Goal: Information Seeking & Learning: Learn about a topic

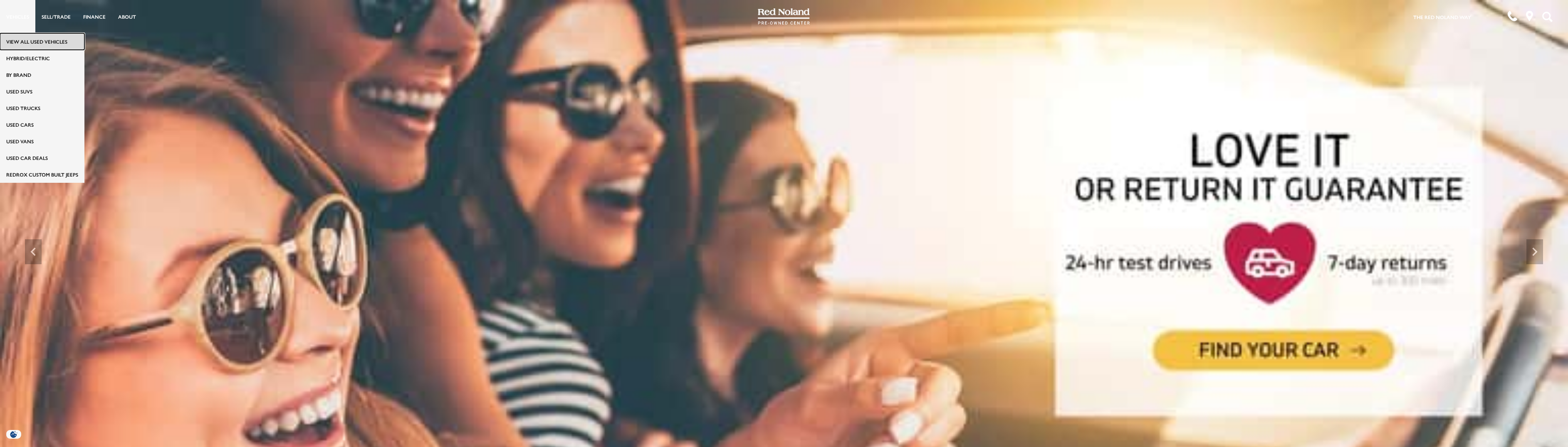
click at [19, 44] on link "View All Used Vehicles" at bounding box center [42, 41] width 85 height 16
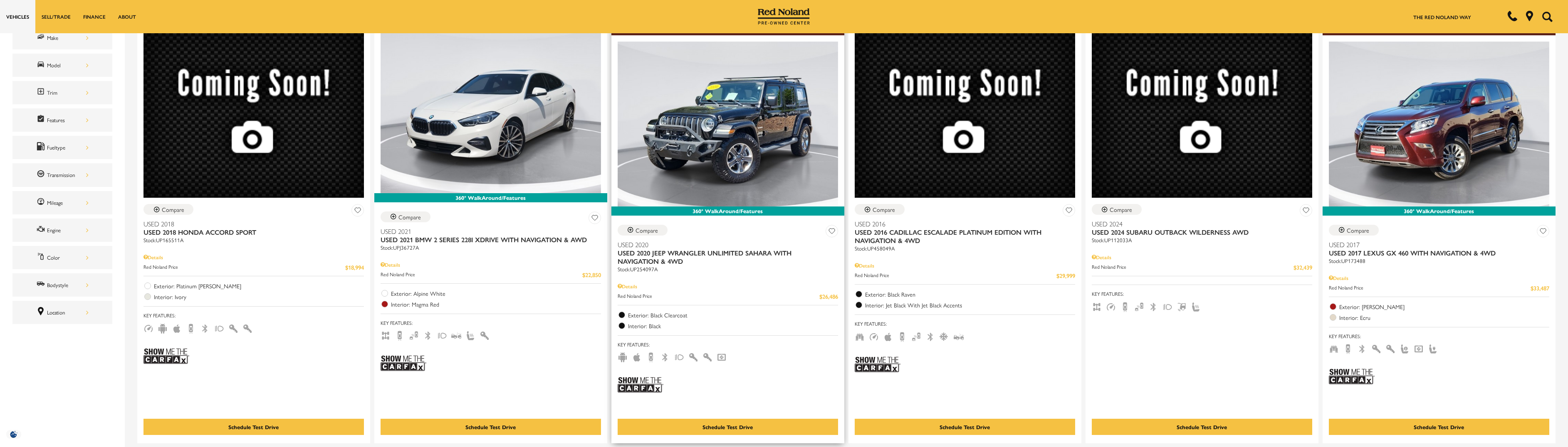
scroll to position [166, 0]
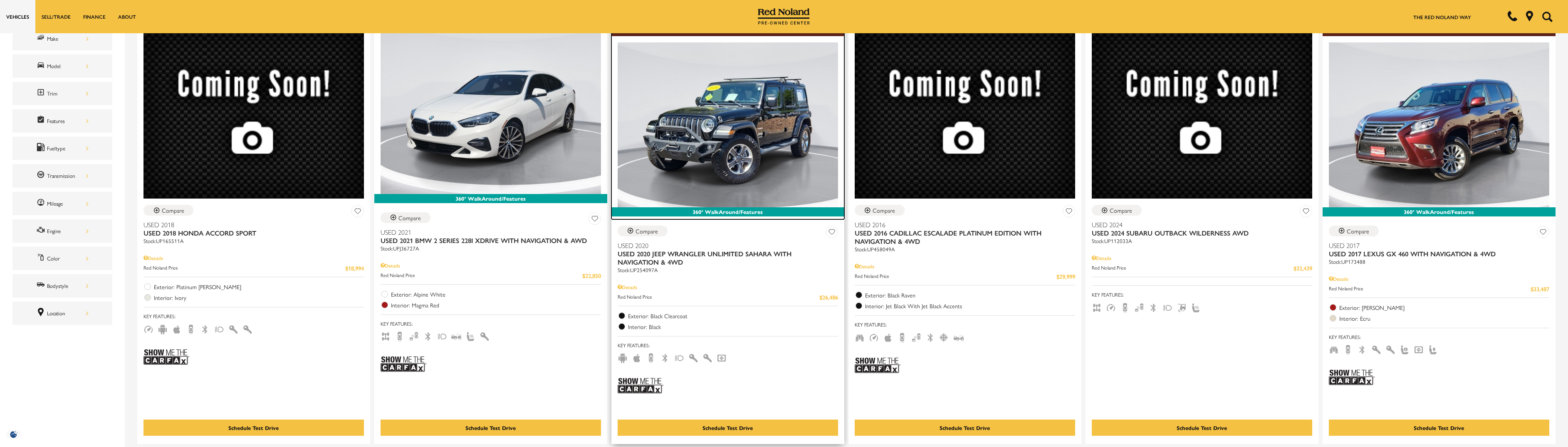
click at [721, 102] on img at bounding box center [728, 125] width 220 height 165
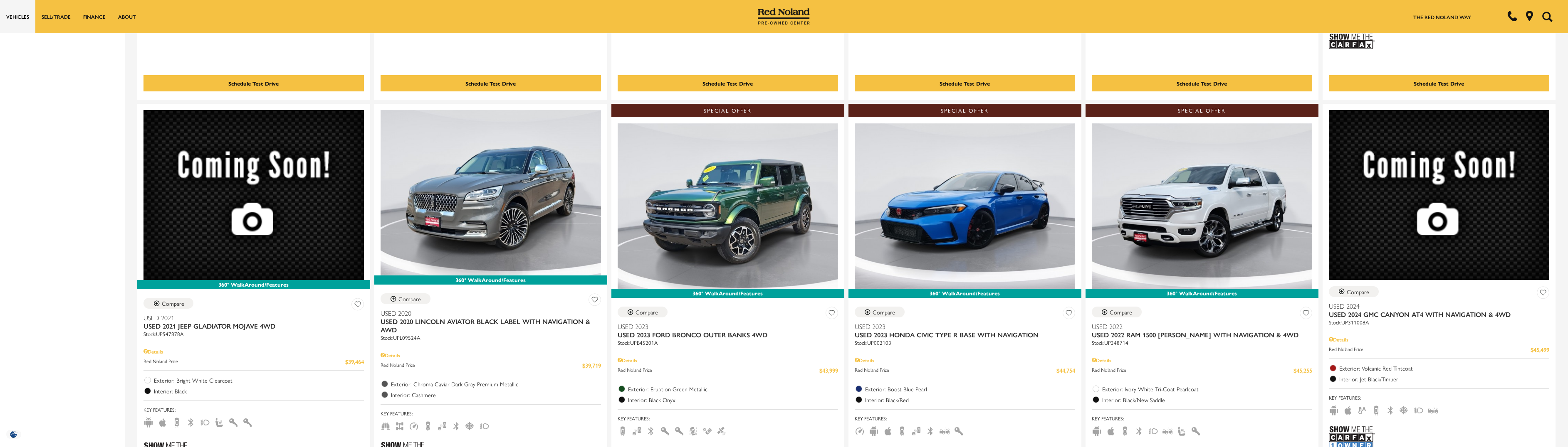
scroll to position [997, 0]
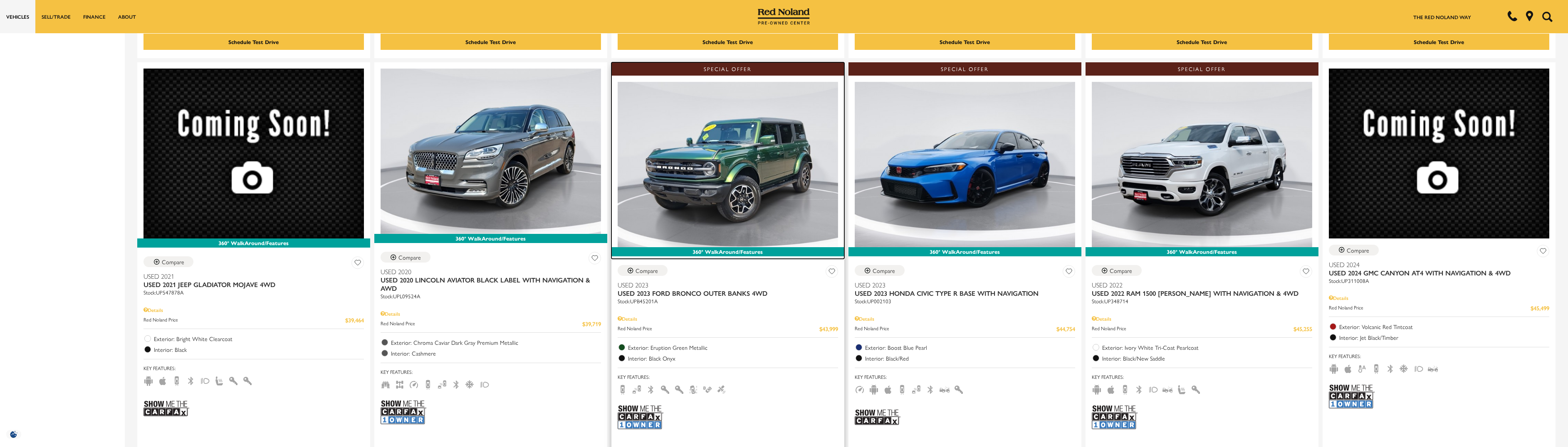
click at [718, 181] on img at bounding box center [728, 164] width 220 height 165
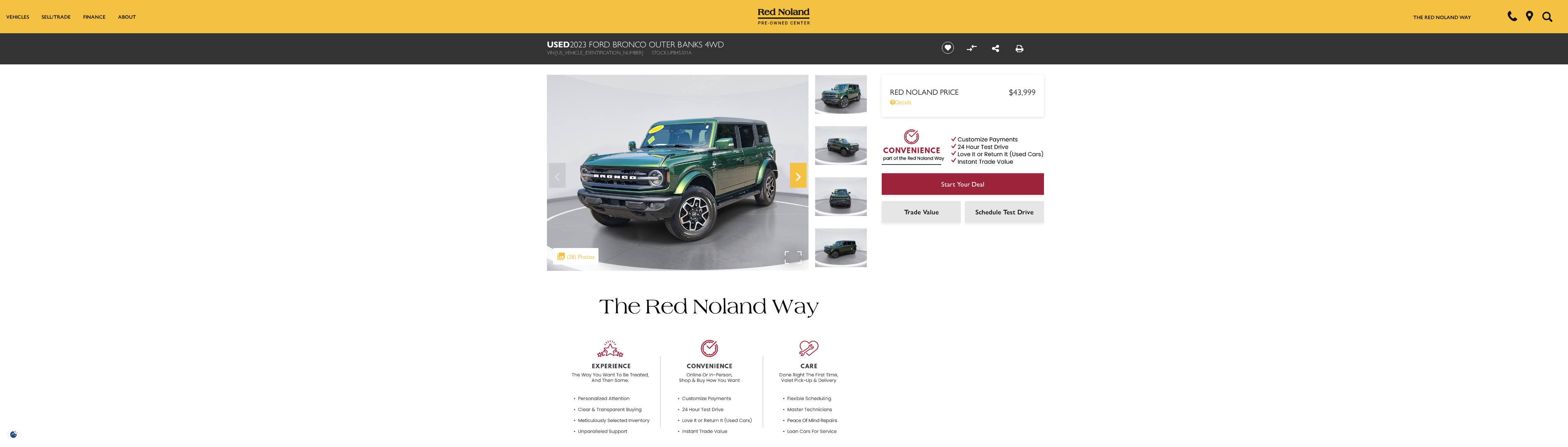
click at [796, 176] on icon "Next" at bounding box center [798, 177] width 16 height 20
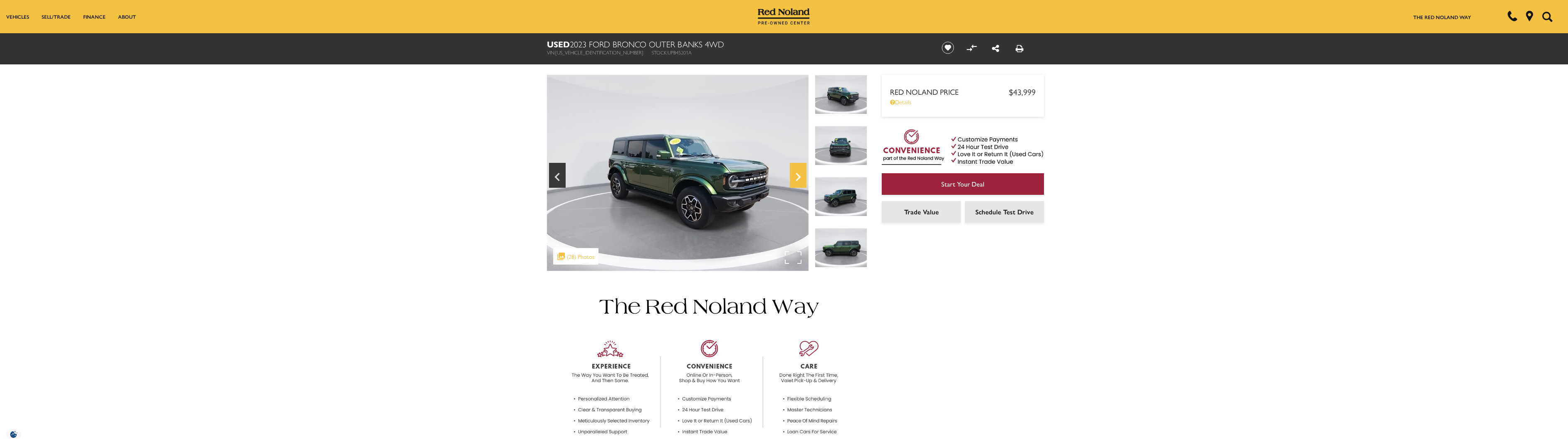
click at [796, 176] on icon "Next" at bounding box center [798, 177] width 16 height 20
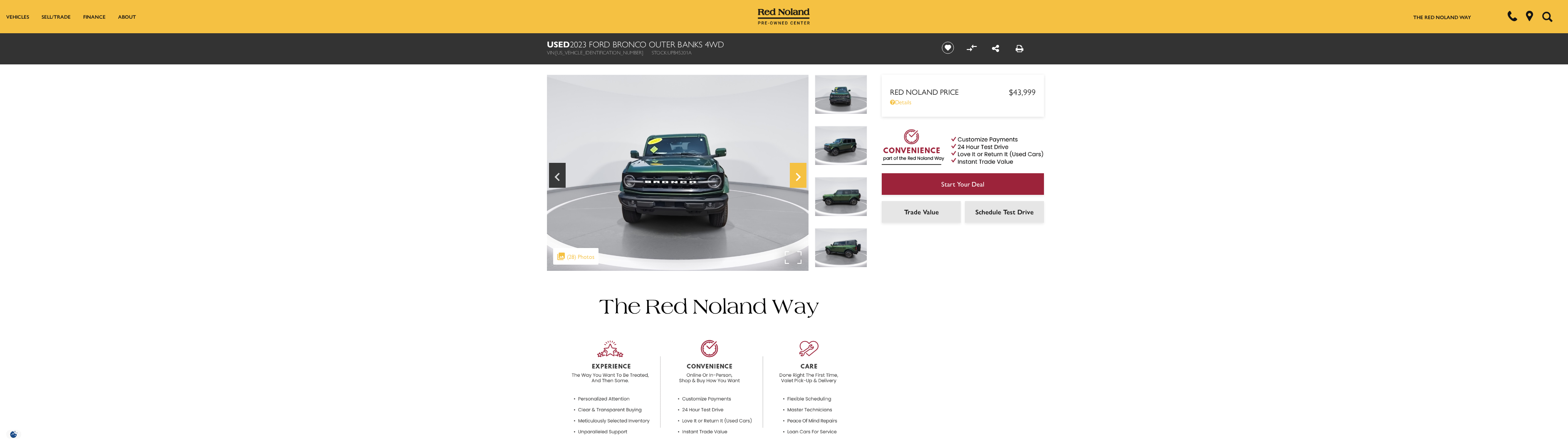
click at [796, 176] on icon "Next" at bounding box center [798, 177] width 16 height 20
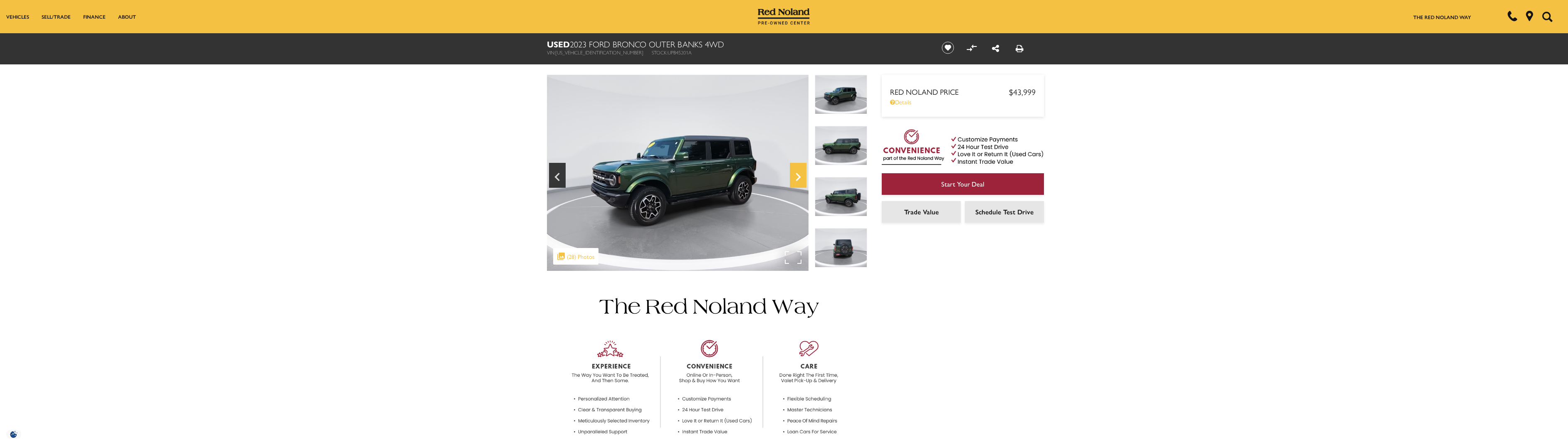
click at [796, 176] on icon "Next" at bounding box center [798, 177] width 16 height 20
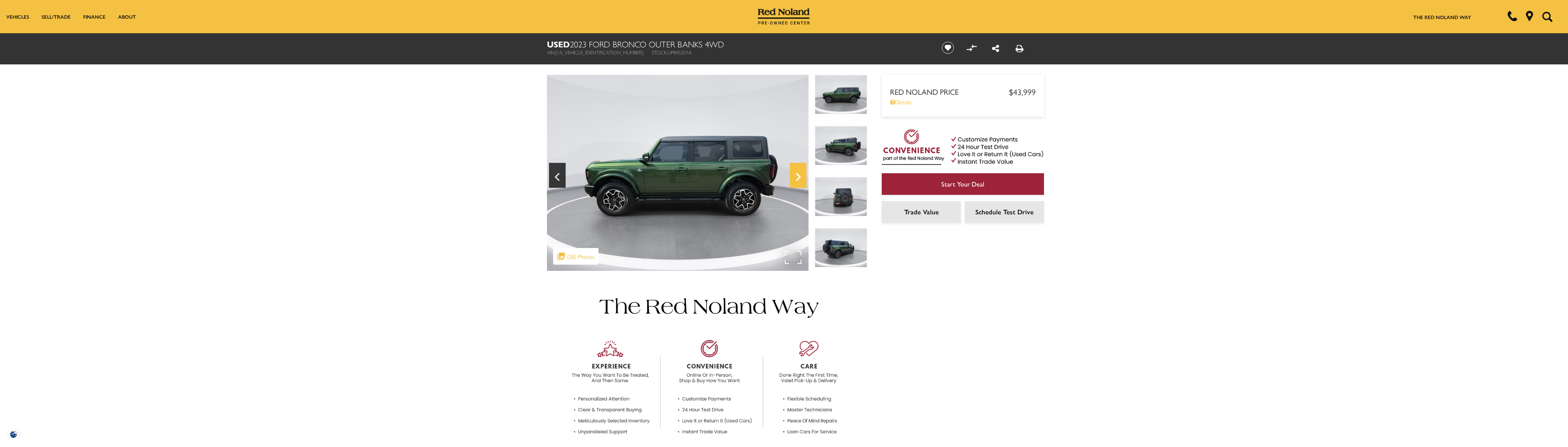
click at [796, 176] on icon "Next" at bounding box center [798, 177] width 16 height 20
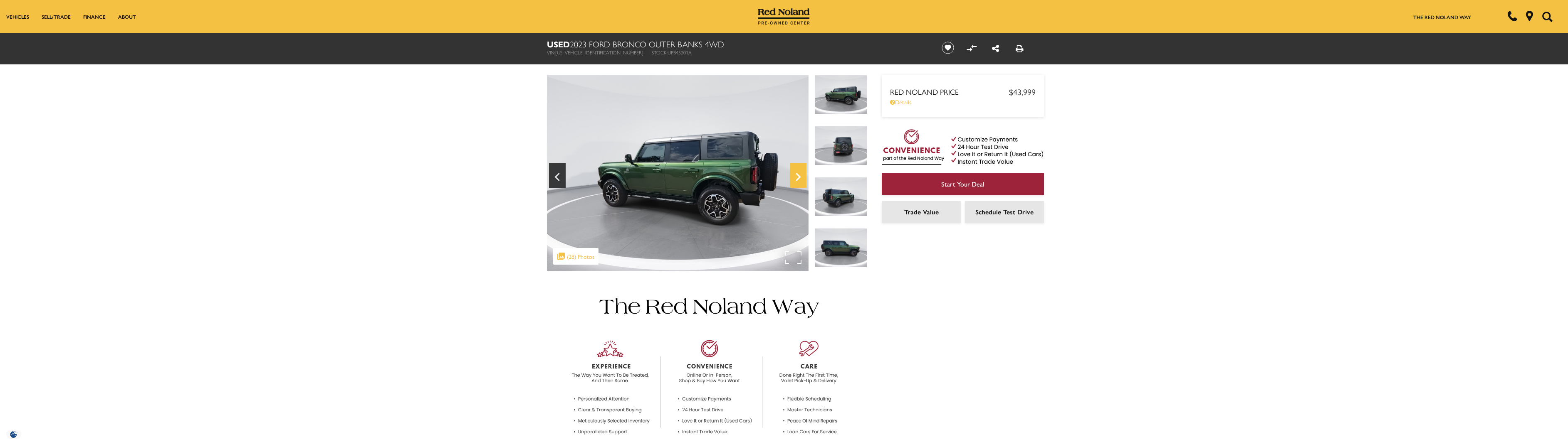
click at [796, 176] on icon "Next" at bounding box center [798, 177] width 16 height 20
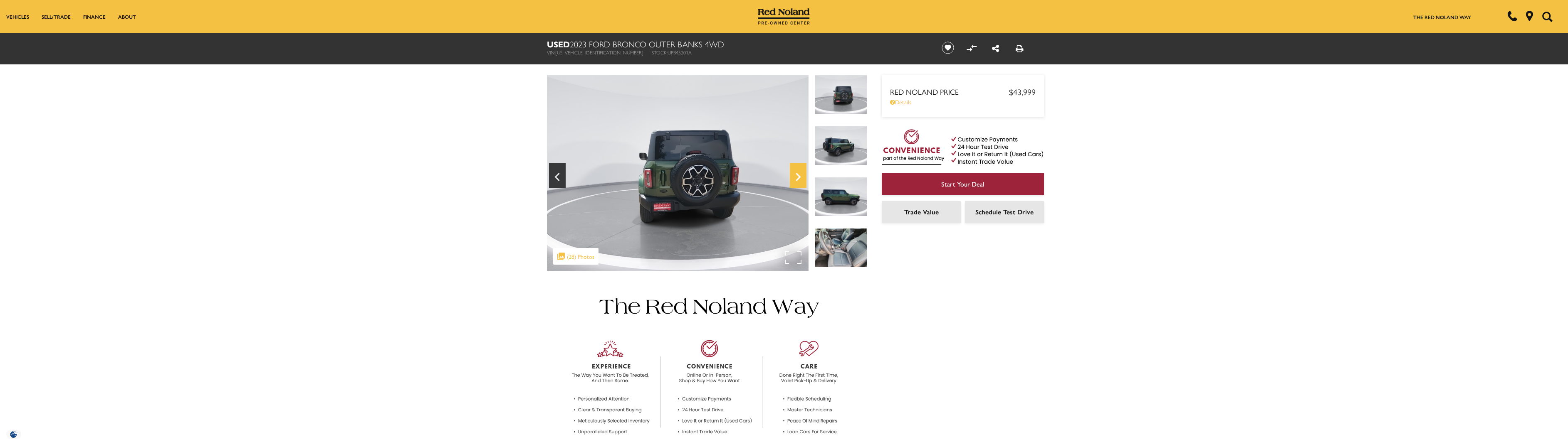
click at [796, 176] on icon "Next" at bounding box center [798, 177] width 16 height 20
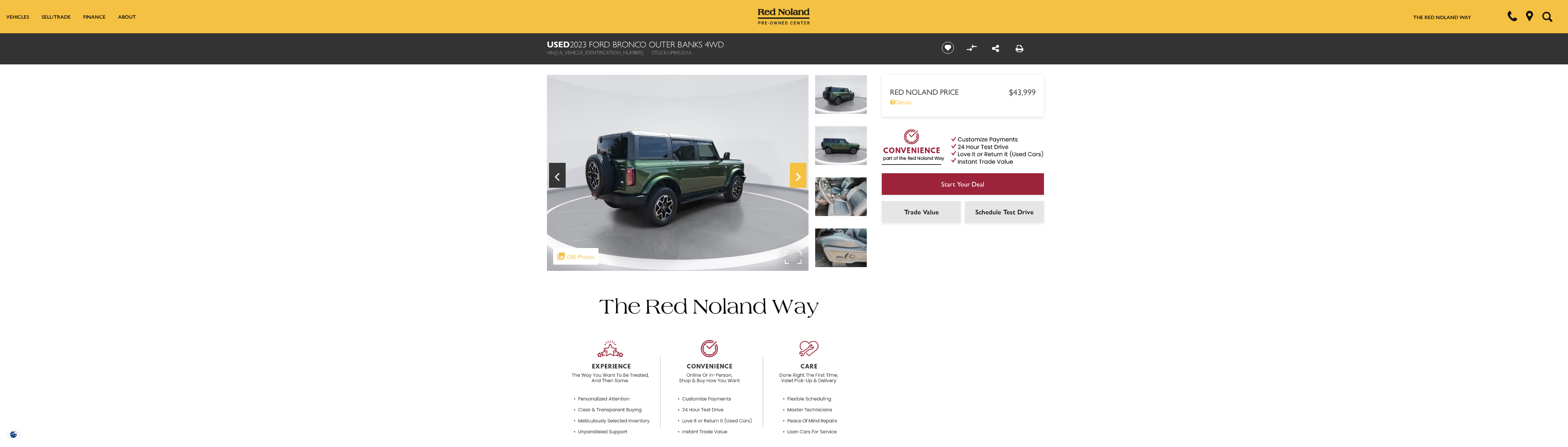
click at [796, 176] on icon "Next" at bounding box center [798, 177] width 16 height 20
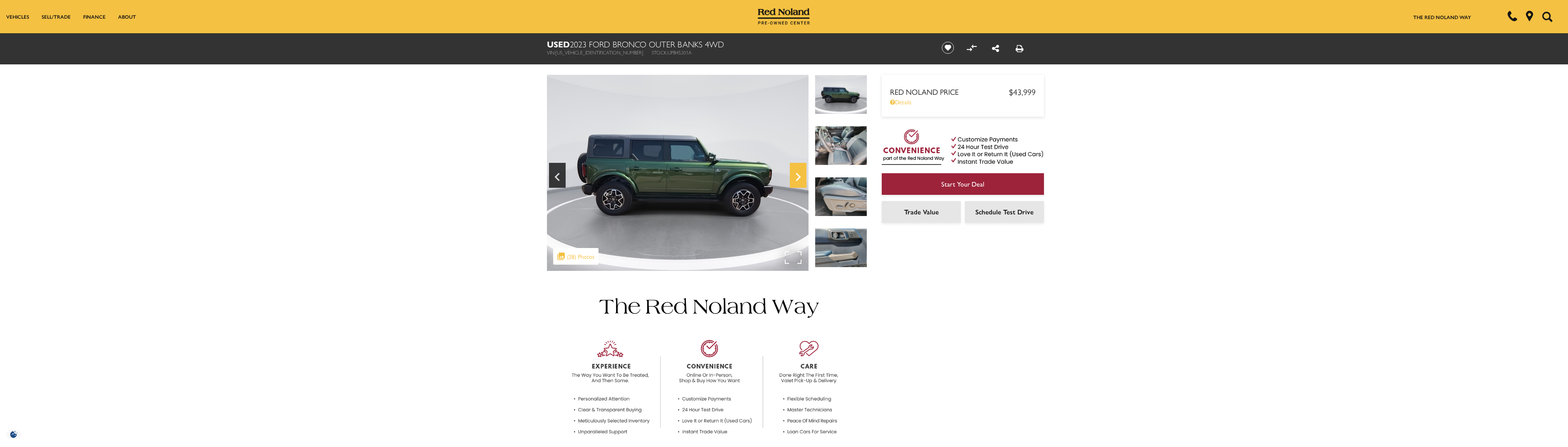
click at [796, 176] on icon "Next" at bounding box center [798, 177] width 16 height 20
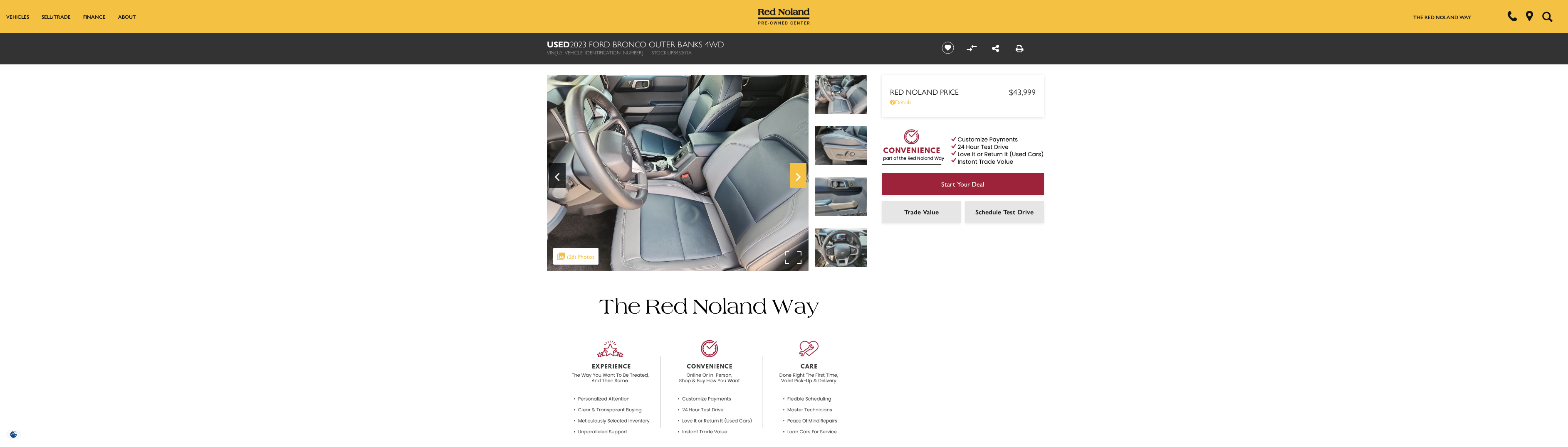
click at [796, 176] on icon "Next" at bounding box center [798, 177] width 16 height 20
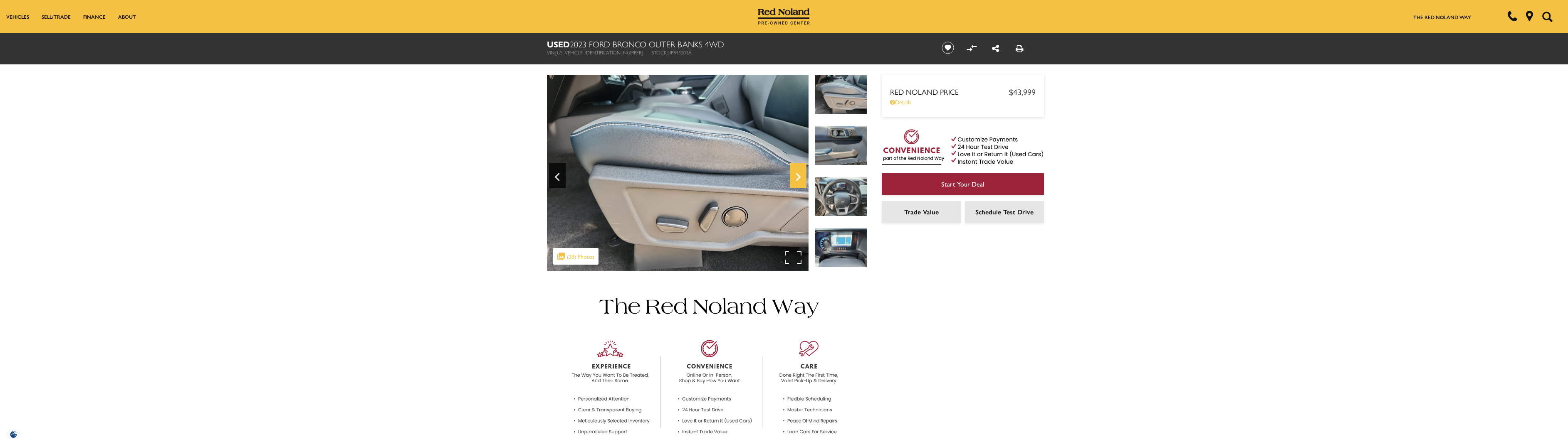
click at [796, 176] on icon "Next" at bounding box center [798, 177] width 16 height 20
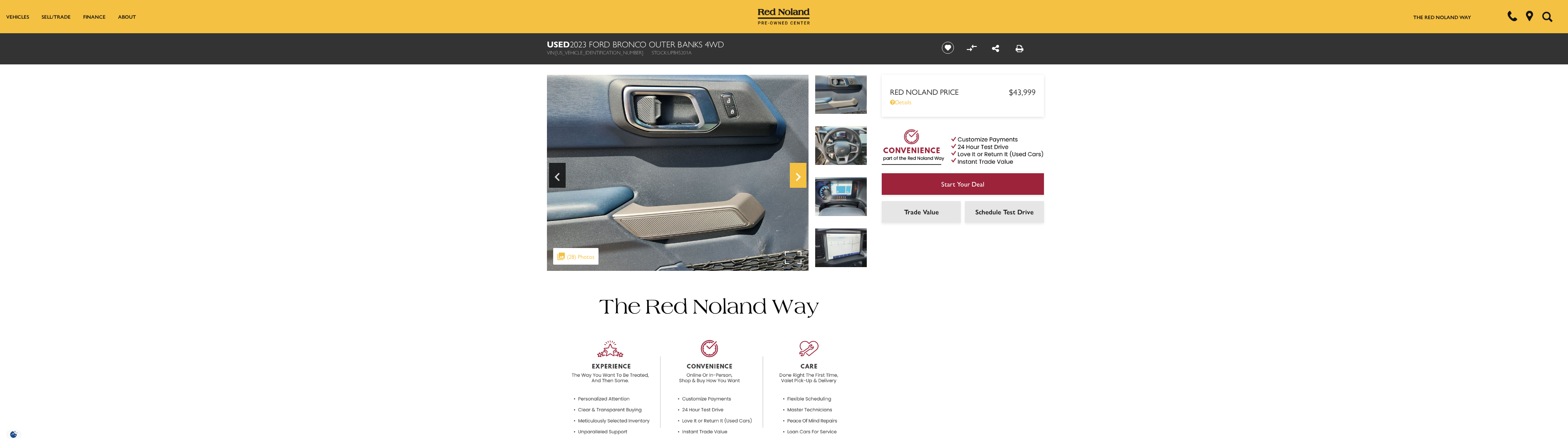
click at [796, 176] on icon "Next" at bounding box center [798, 177] width 16 height 20
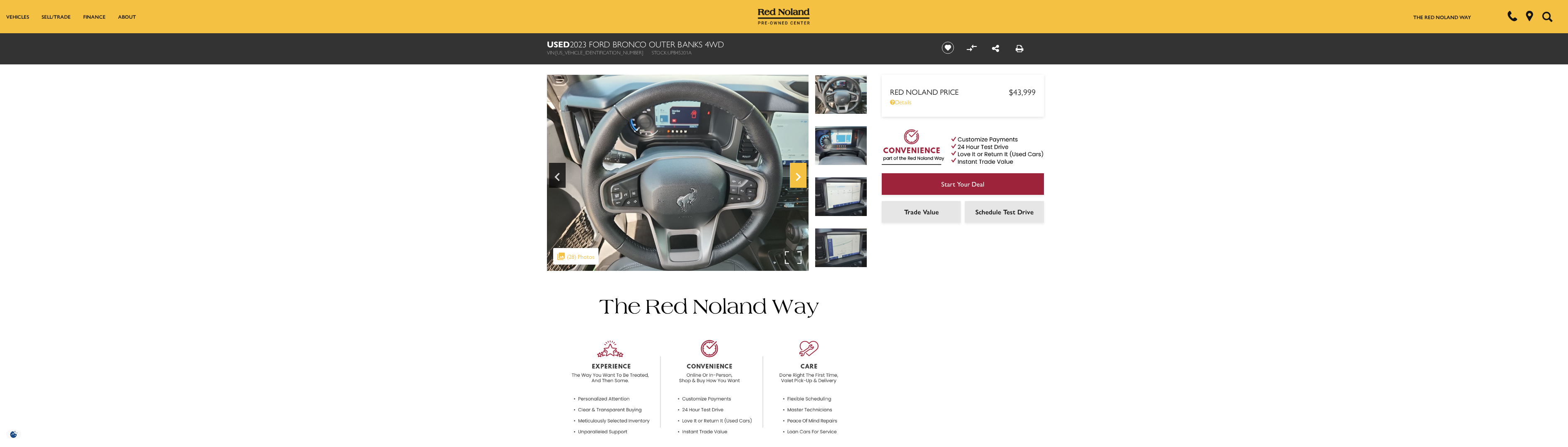
click at [796, 176] on icon "Next" at bounding box center [798, 177] width 16 height 20
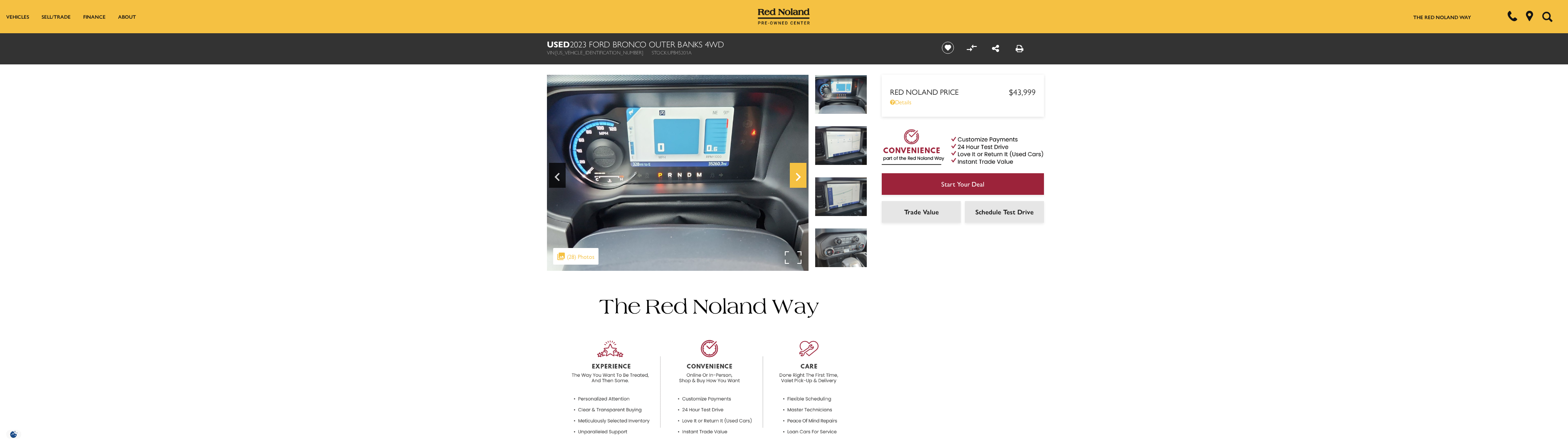
click at [796, 176] on icon "Next" at bounding box center [798, 177] width 16 height 20
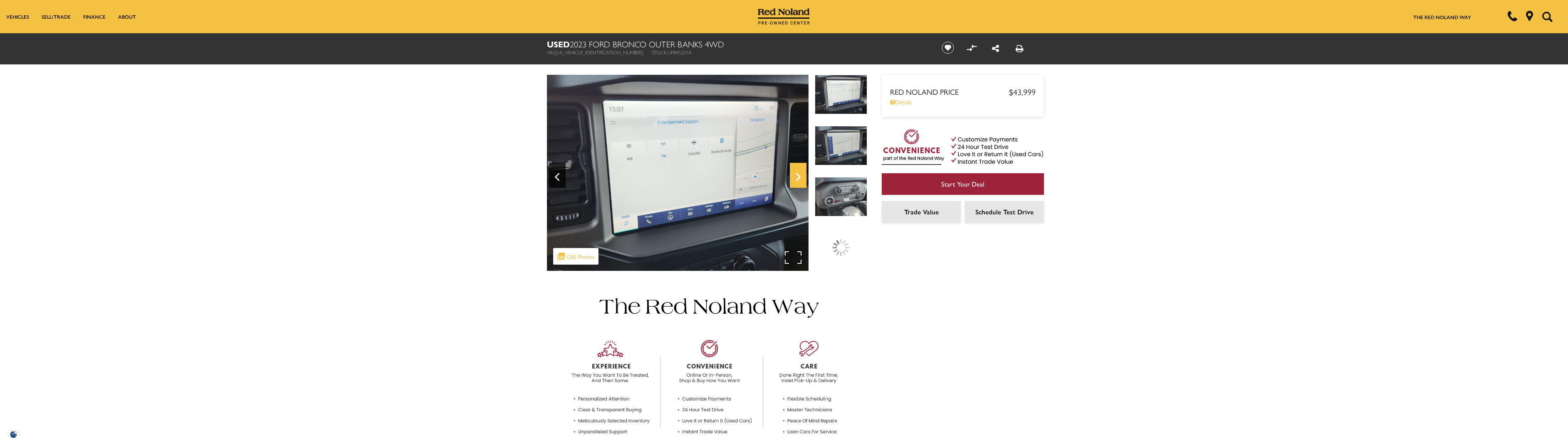
click at [796, 176] on icon "Next" at bounding box center [798, 177] width 16 height 20
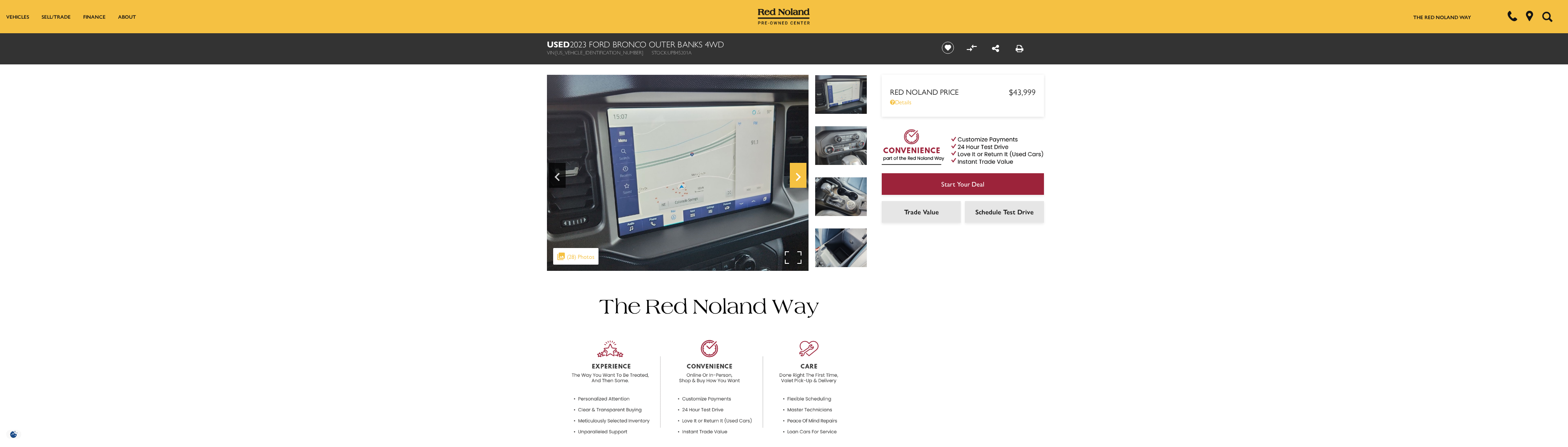
click at [796, 176] on icon "Next" at bounding box center [798, 177] width 16 height 20
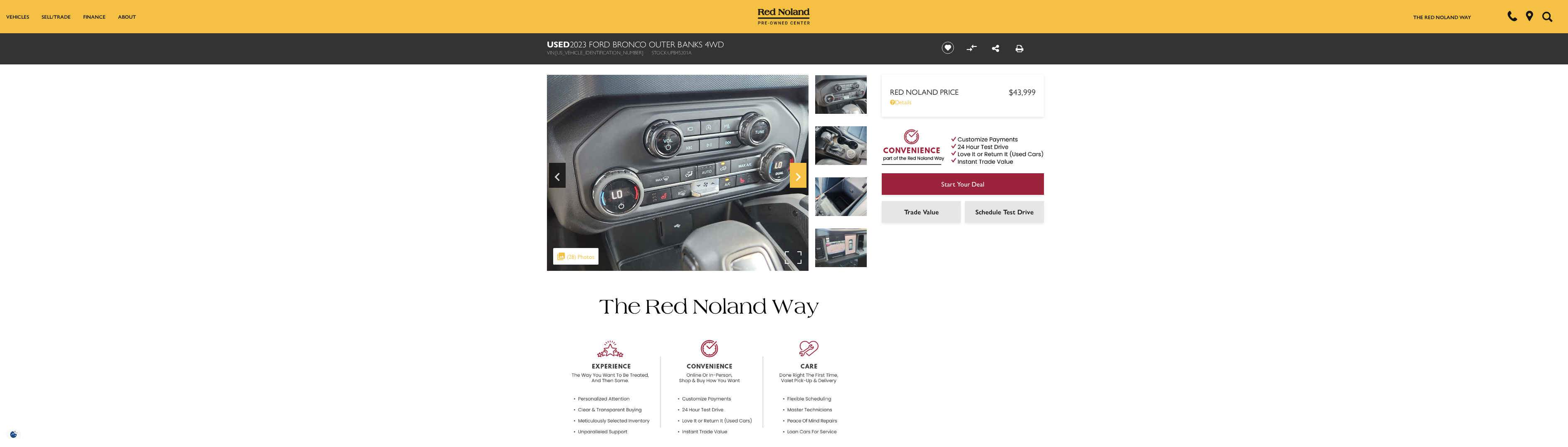
click at [796, 176] on icon "Next" at bounding box center [798, 177] width 16 height 20
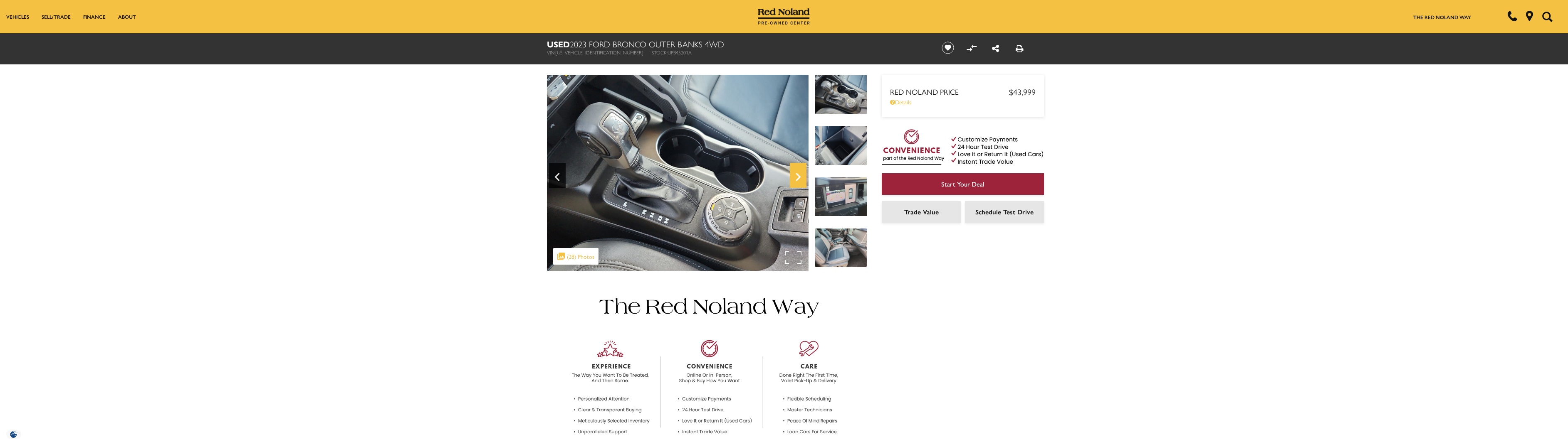
click at [796, 176] on icon "Next" at bounding box center [798, 177] width 16 height 20
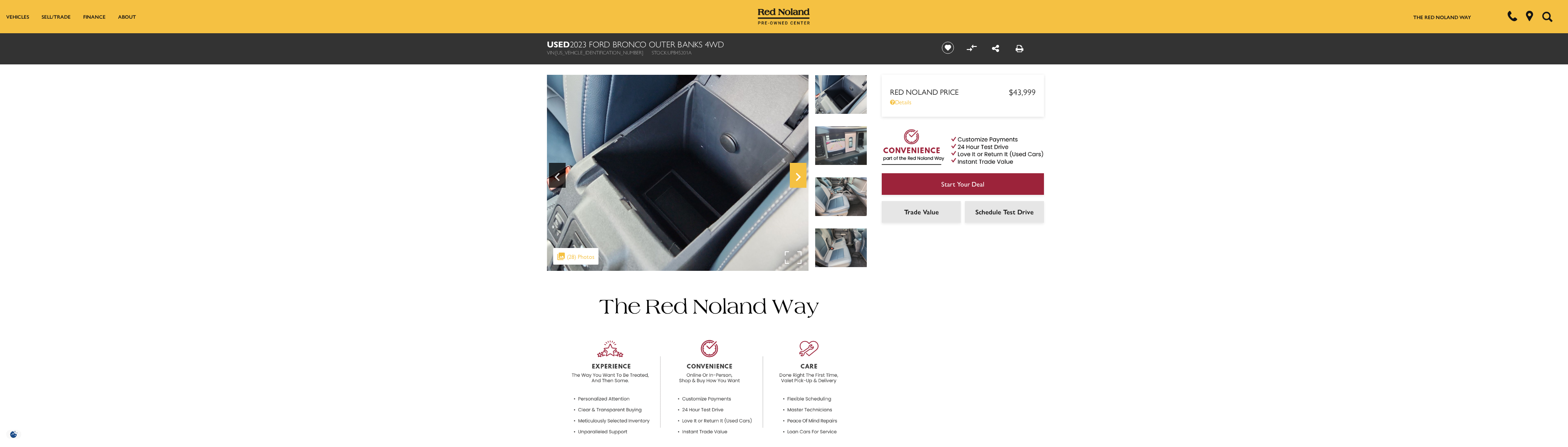
click at [796, 176] on icon "Next" at bounding box center [798, 177] width 16 height 20
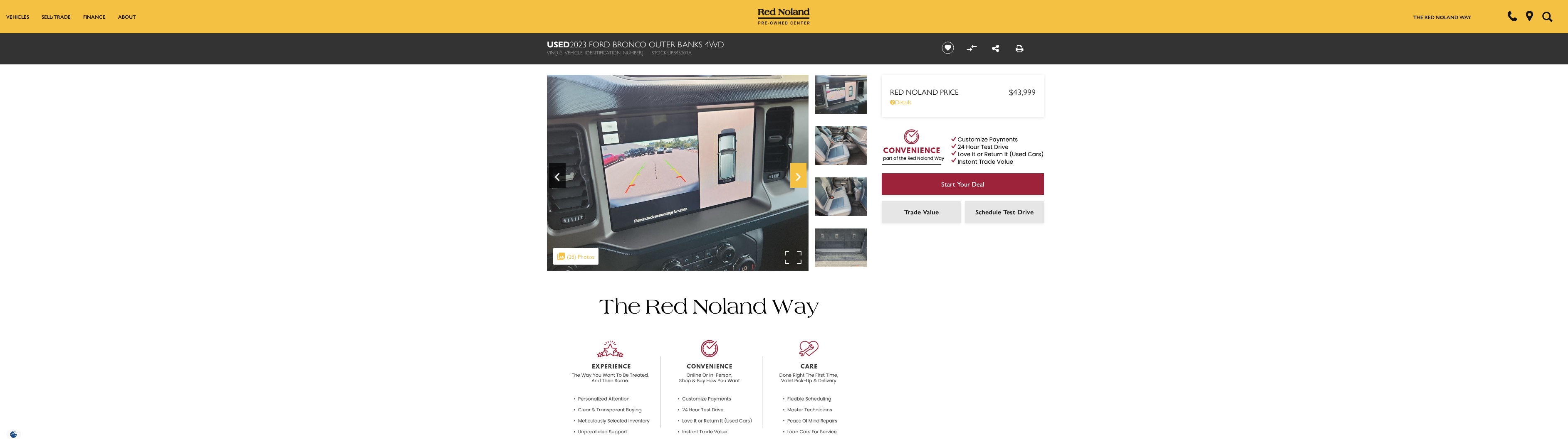
click at [796, 176] on icon "Next" at bounding box center [798, 177] width 16 height 20
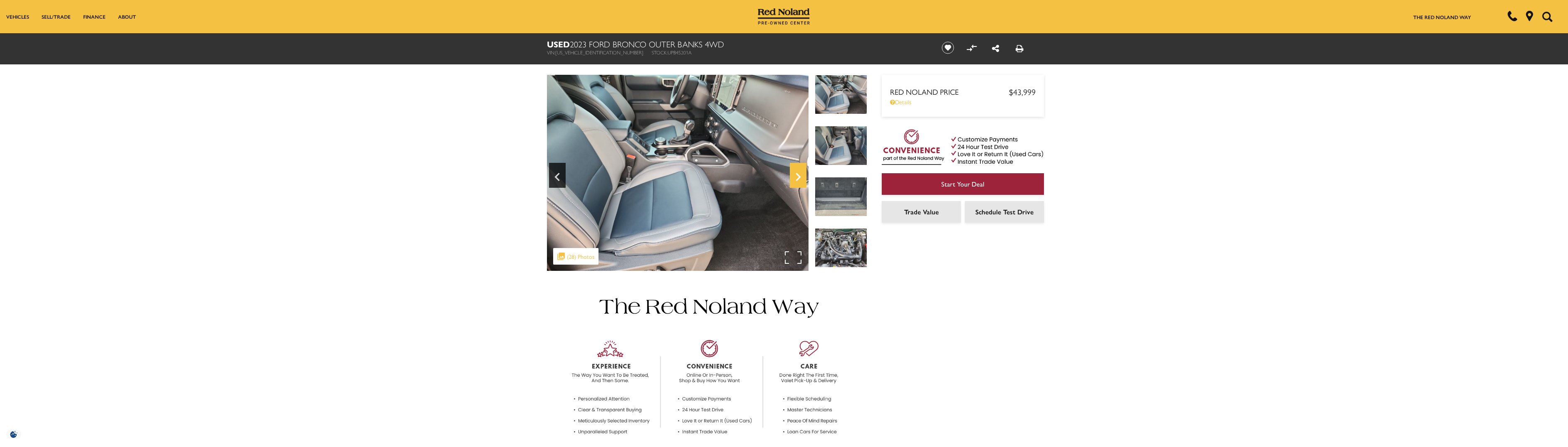
click at [796, 176] on icon "Next" at bounding box center [798, 177] width 16 height 20
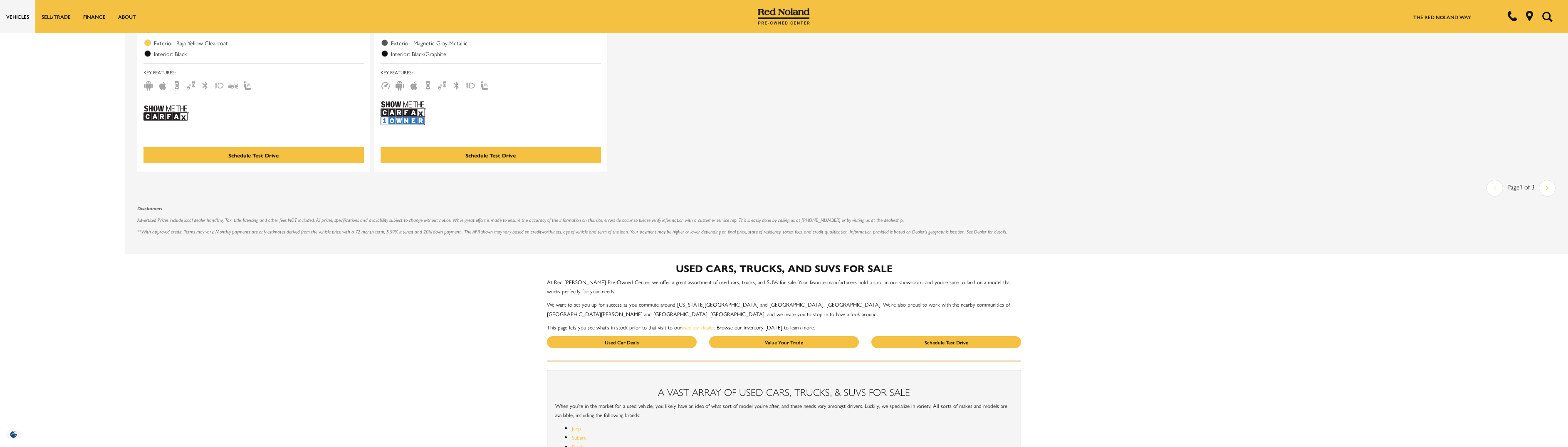
scroll to position [1745, 0]
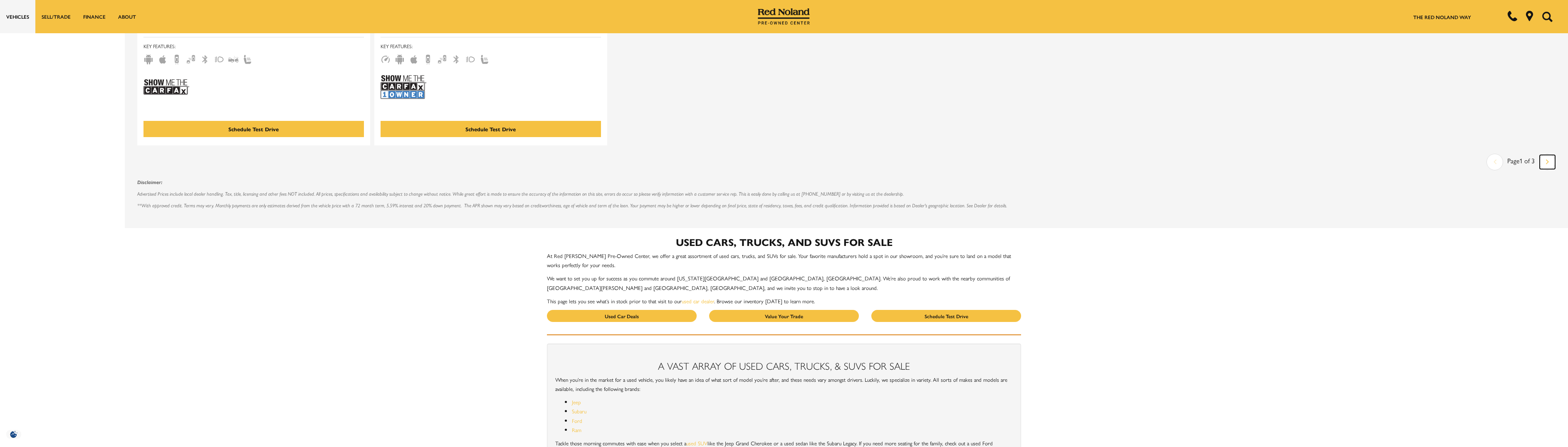
click at [1551, 169] on link "Next" at bounding box center [1547, 162] width 15 height 14
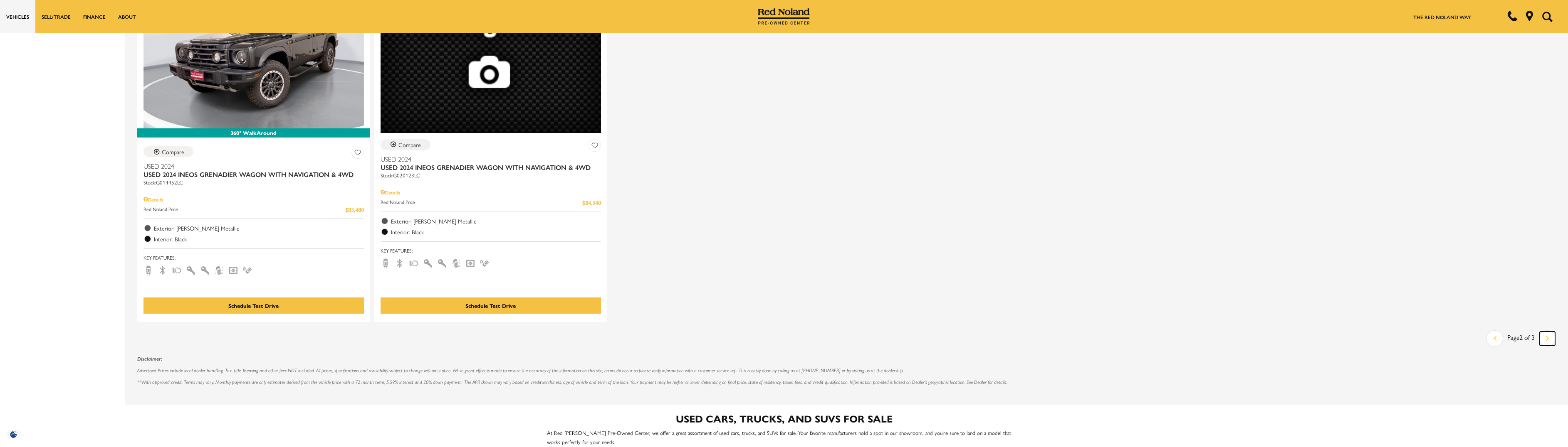
scroll to position [1579, 0]
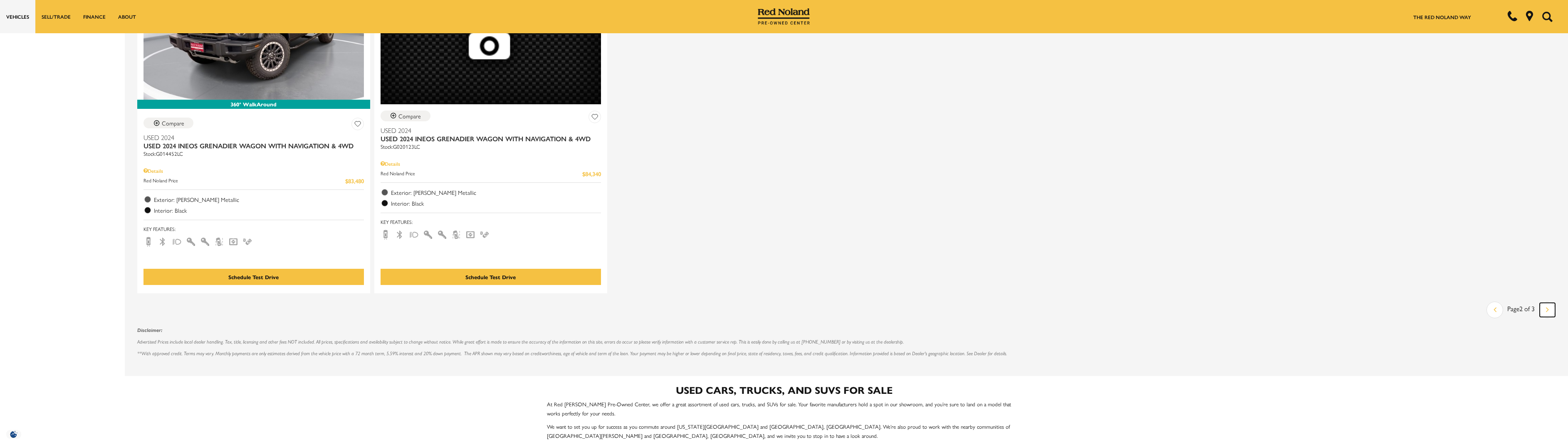
click at [1549, 308] on icon "next page" at bounding box center [1547, 310] width 3 height 13
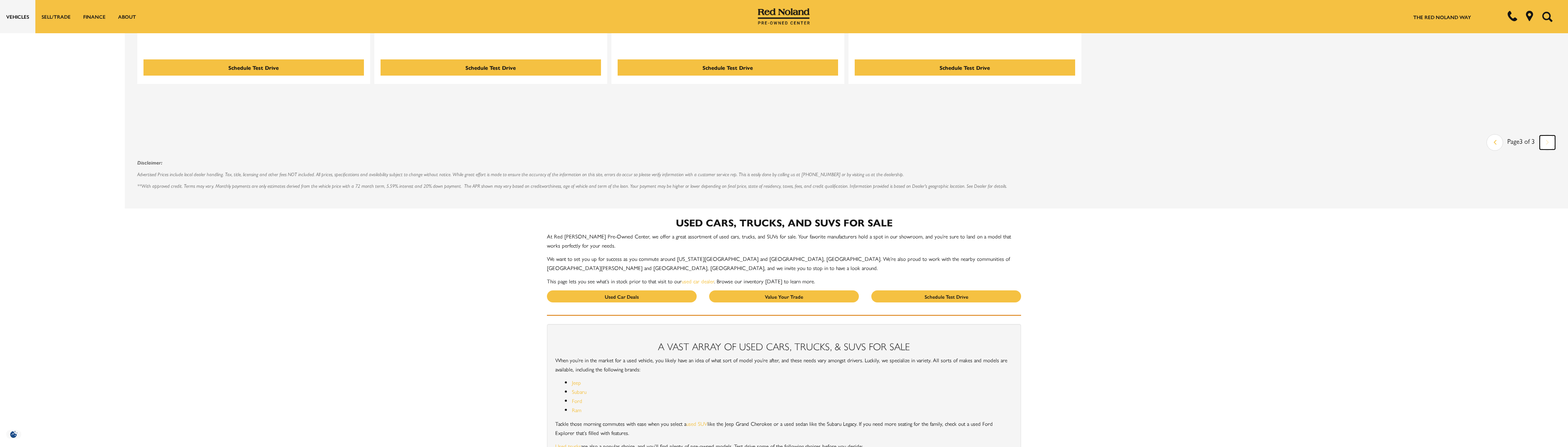
scroll to position [257, 0]
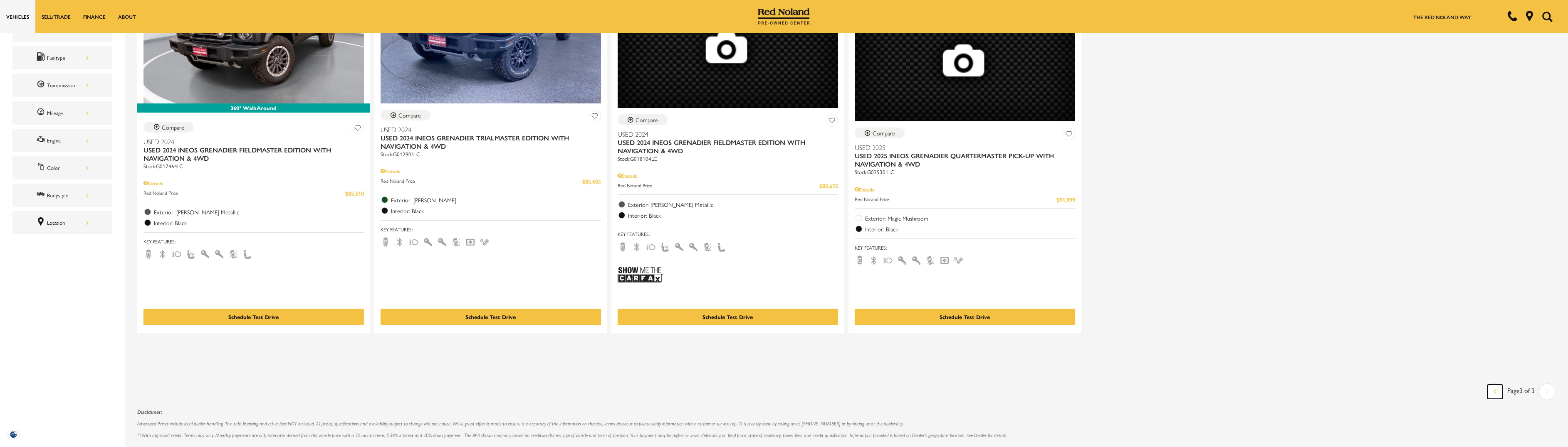
click at [1497, 390] on link "Last" at bounding box center [1494, 392] width 15 height 14
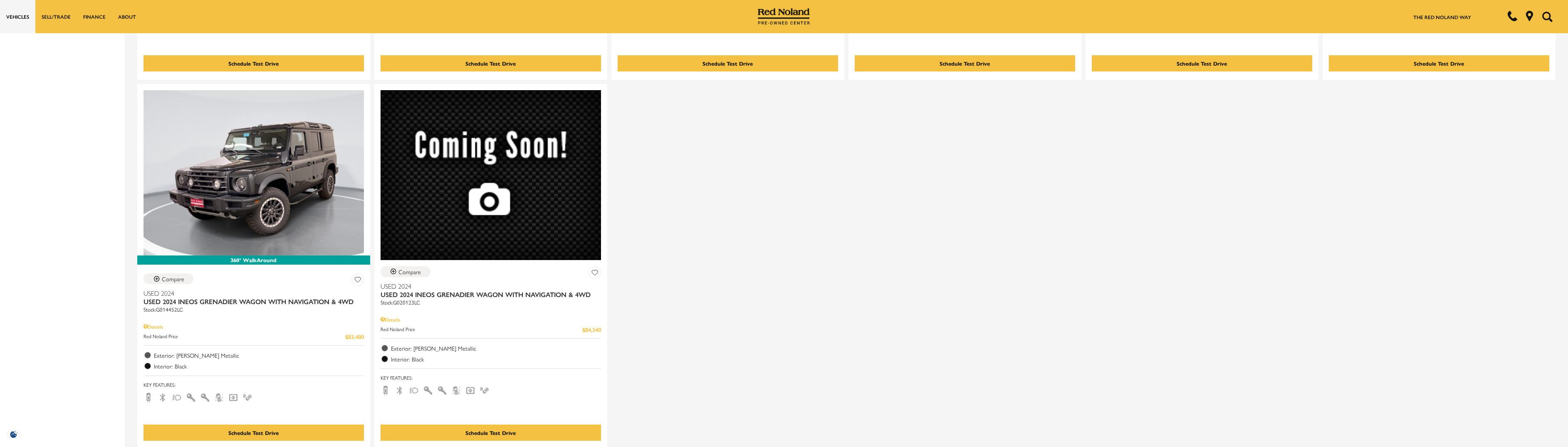
scroll to position [1537, 0]
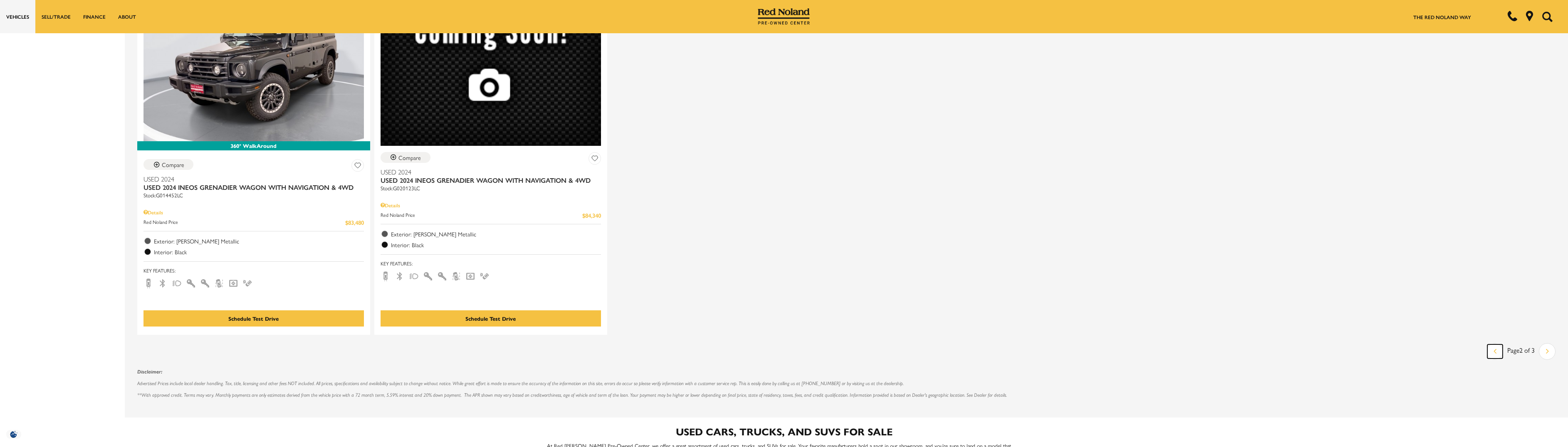
click at [1496, 352] on icon "previous page" at bounding box center [1495, 351] width 3 height 13
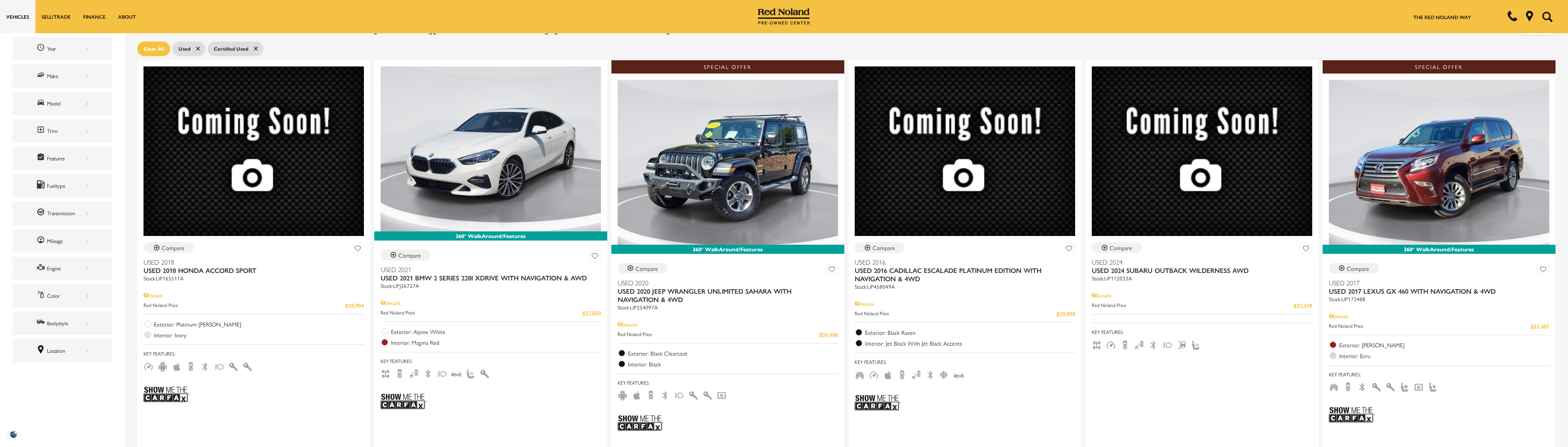
scroll to position [166, 0]
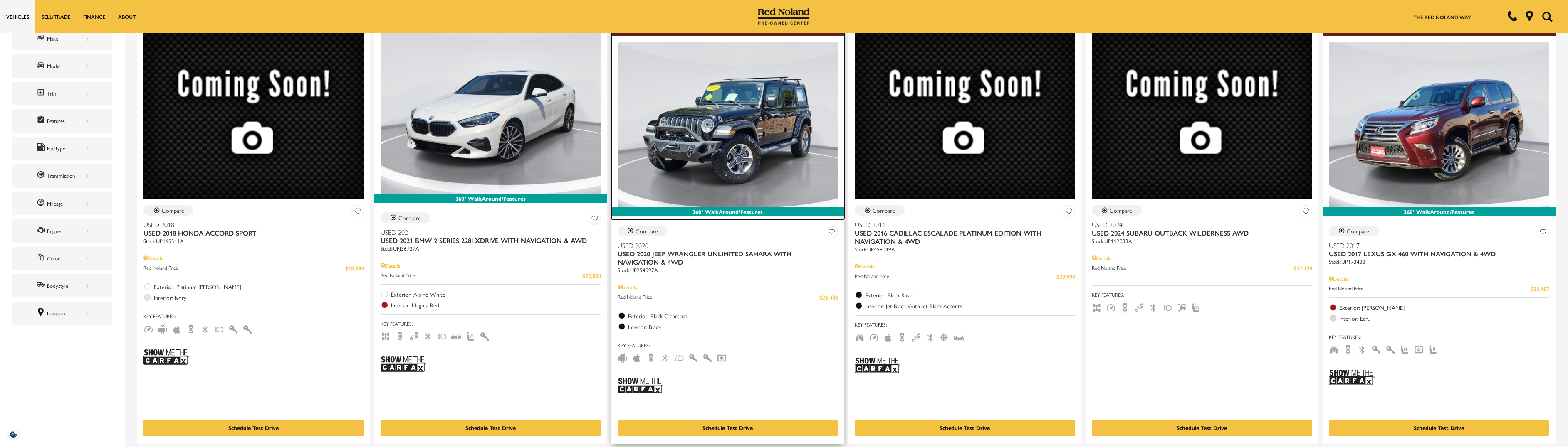
click at [724, 119] on img at bounding box center [728, 125] width 220 height 165
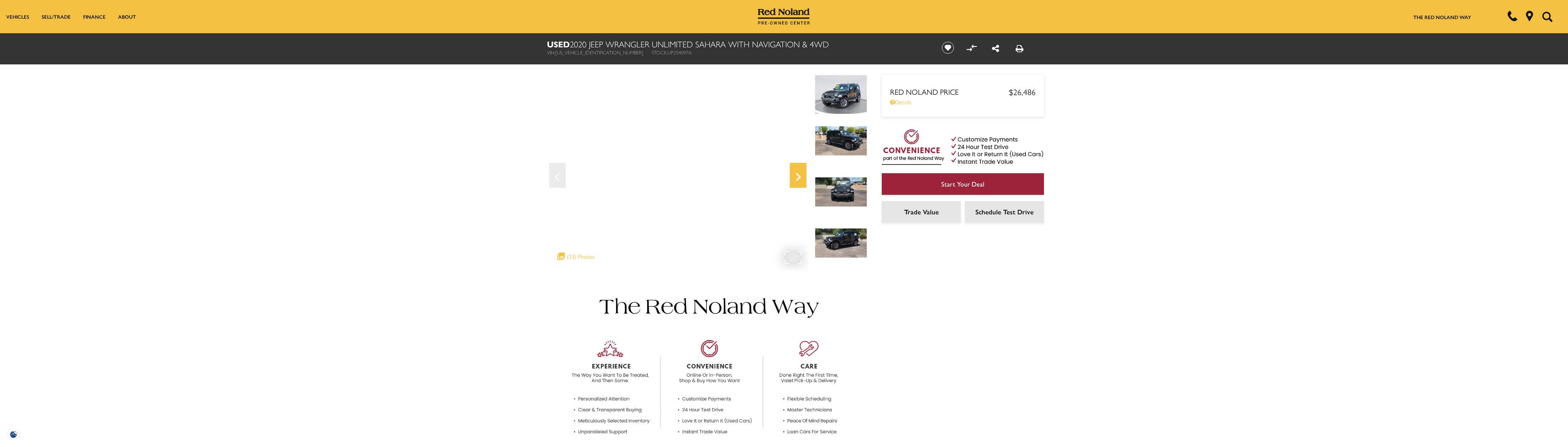
click at [798, 182] on icon "Next" at bounding box center [798, 177] width 16 height 20
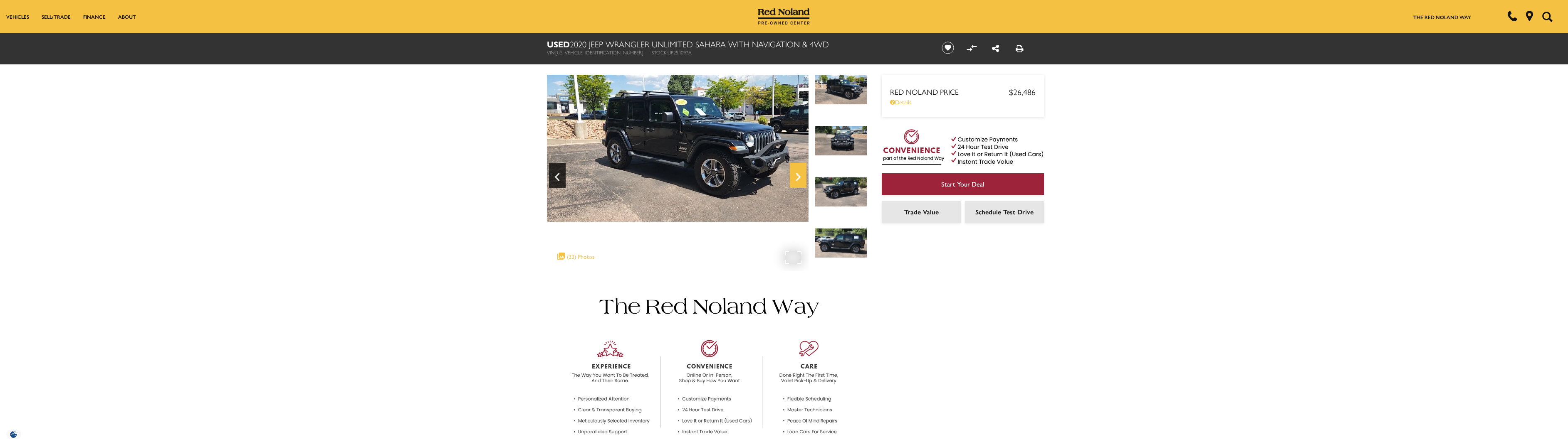
click at [794, 176] on icon "Next" at bounding box center [798, 177] width 16 height 20
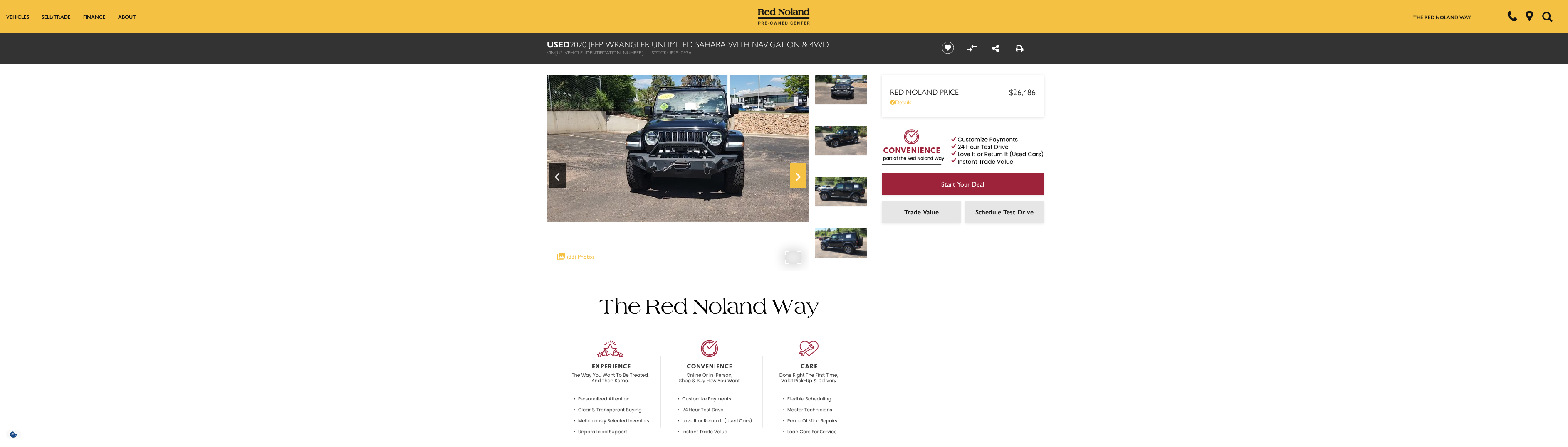
click at [794, 176] on icon "Next" at bounding box center [798, 177] width 16 height 20
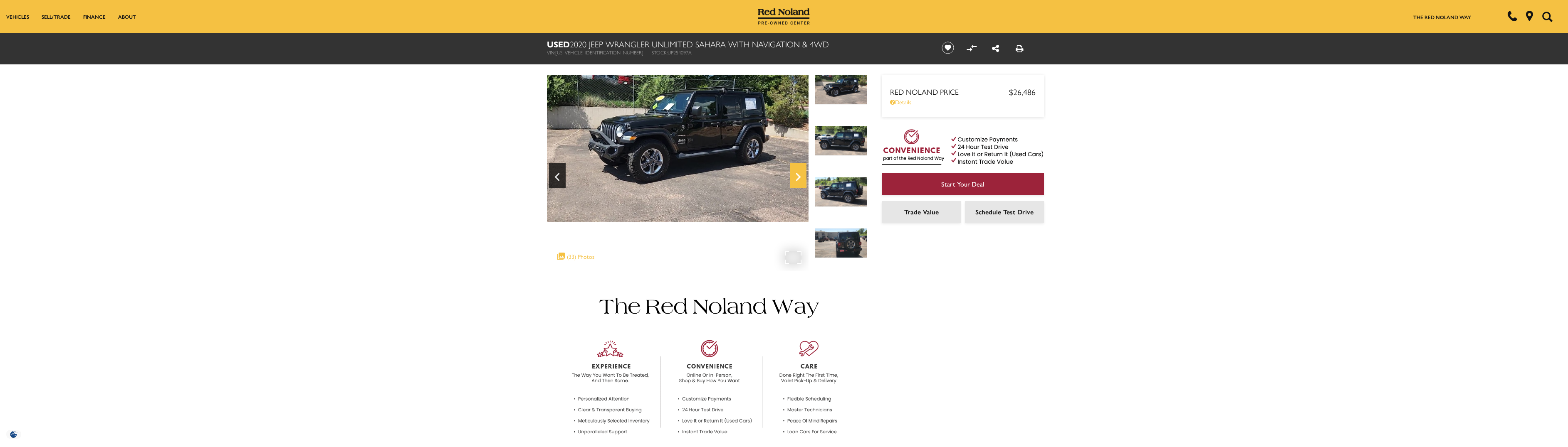
click at [794, 176] on icon "Next" at bounding box center [798, 177] width 16 height 20
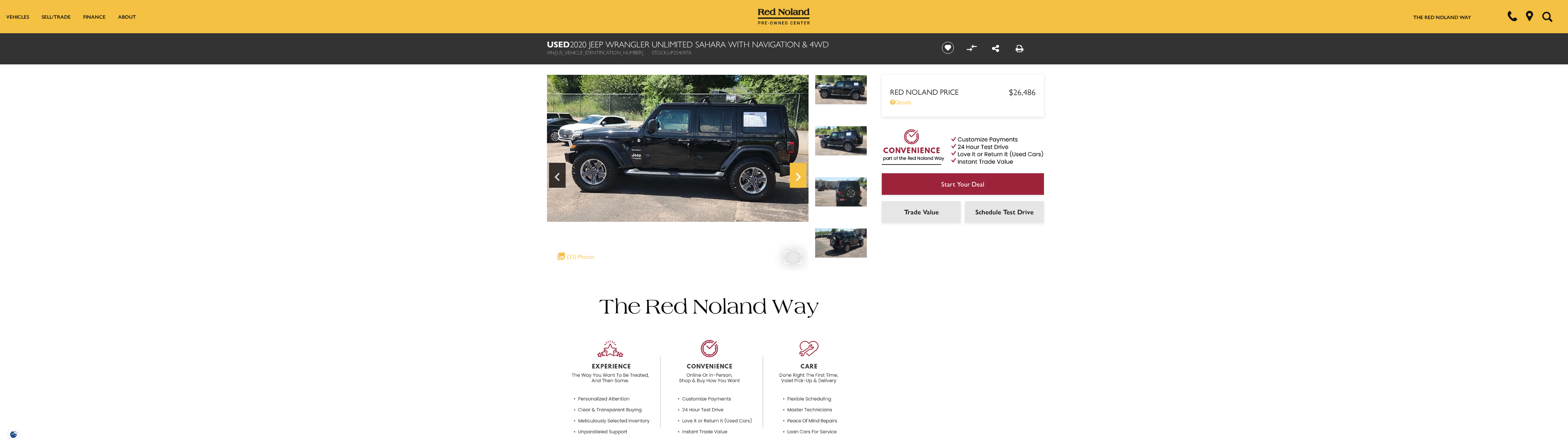
click at [794, 176] on icon "Next" at bounding box center [798, 177] width 16 height 20
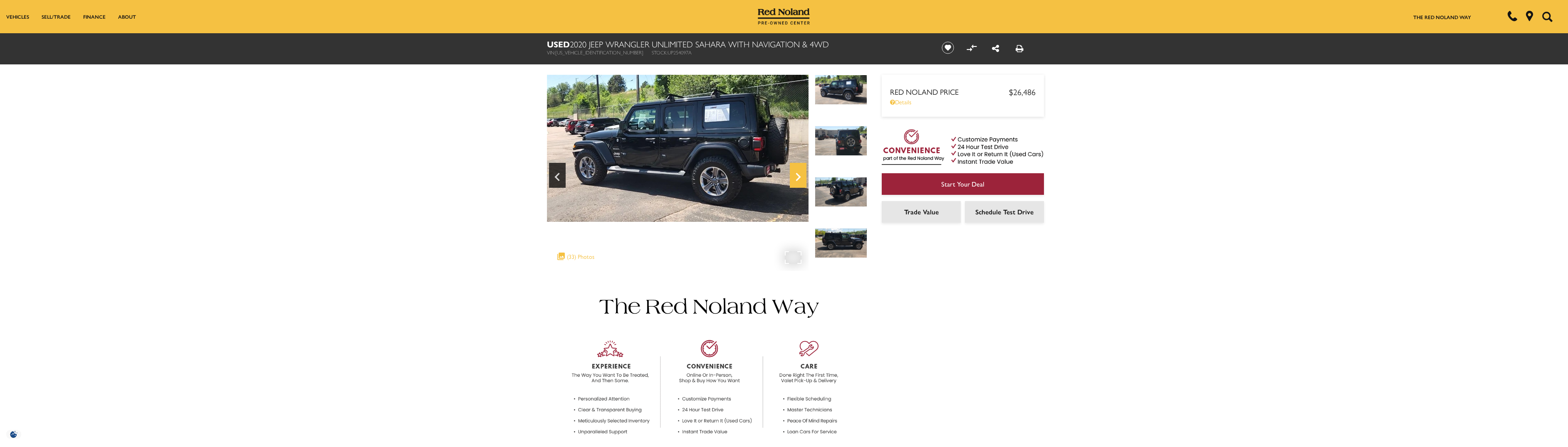
click at [794, 176] on icon "Next" at bounding box center [798, 177] width 16 height 20
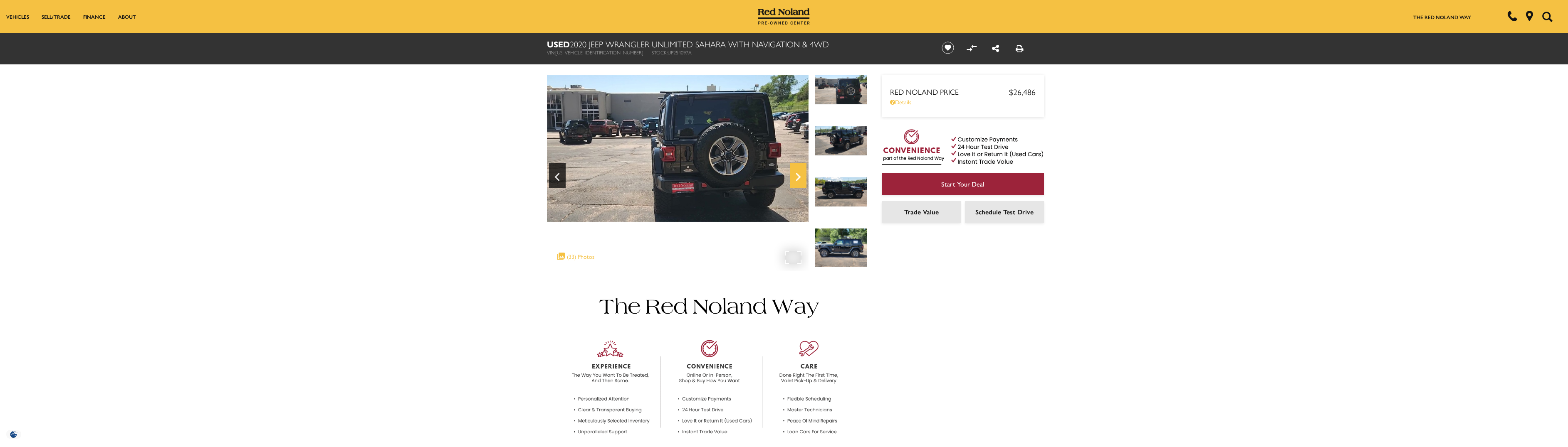
click at [794, 176] on icon "Next" at bounding box center [798, 177] width 16 height 20
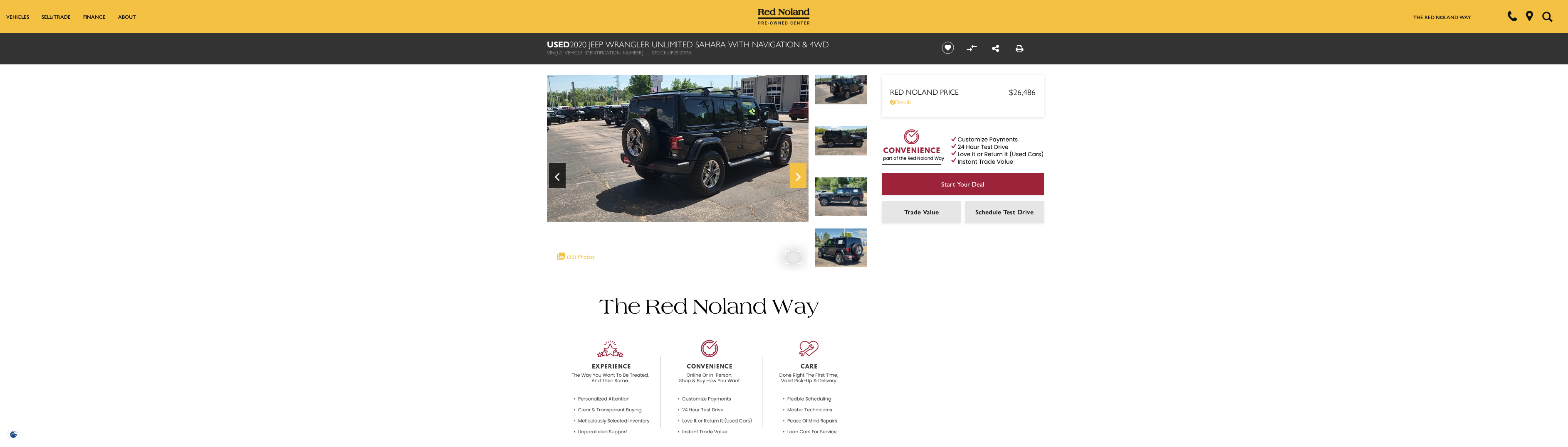
click at [794, 176] on icon "Next" at bounding box center [798, 177] width 16 height 20
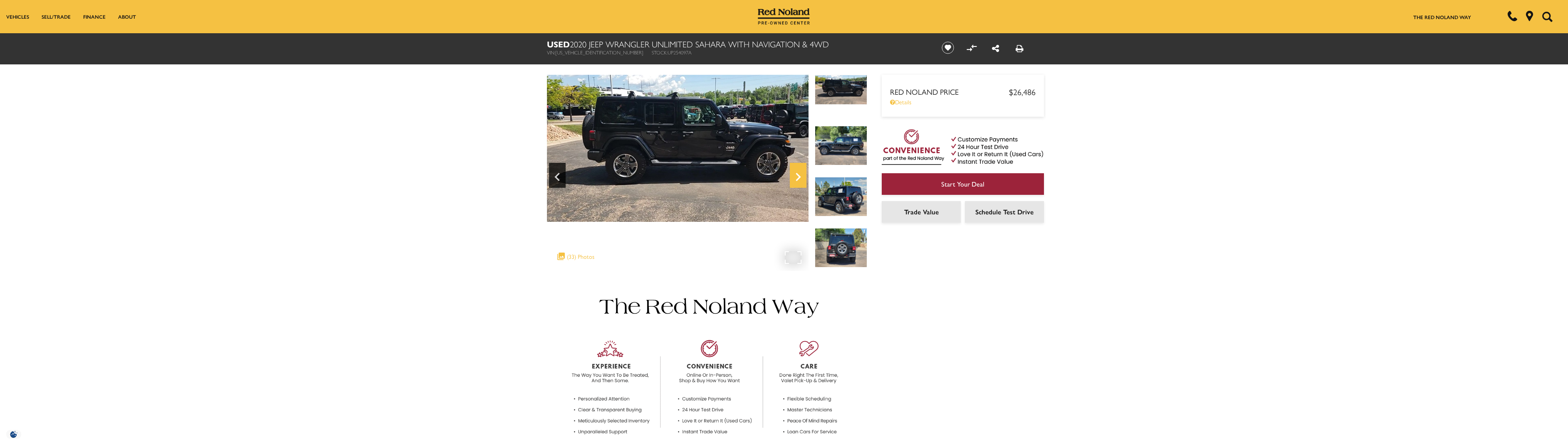
click at [794, 176] on icon "Next" at bounding box center [798, 177] width 16 height 20
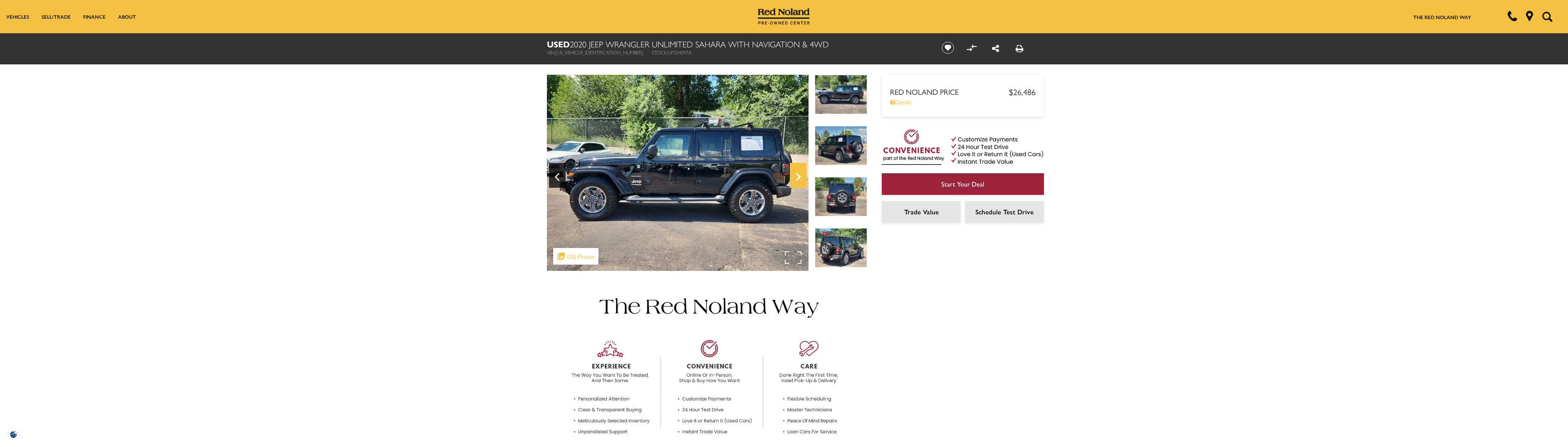
click at [795, 175] on icon "Next" at bounding box center [798, 177] width 16 height 20
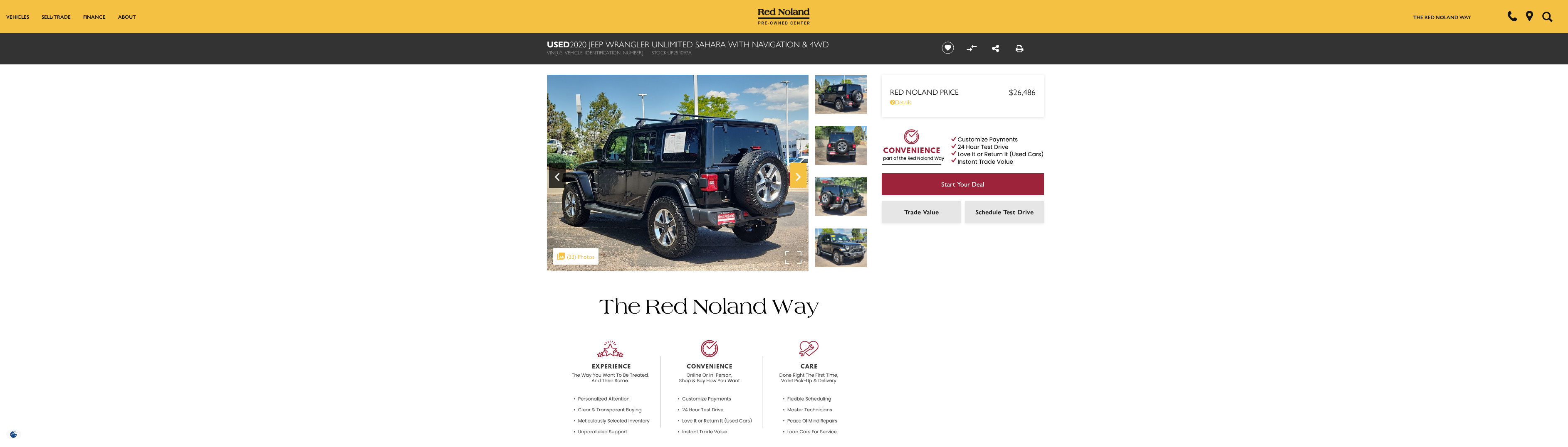
click at [795, 175] on icon "Next" at bounding box center [798, 177] width 16 height 20
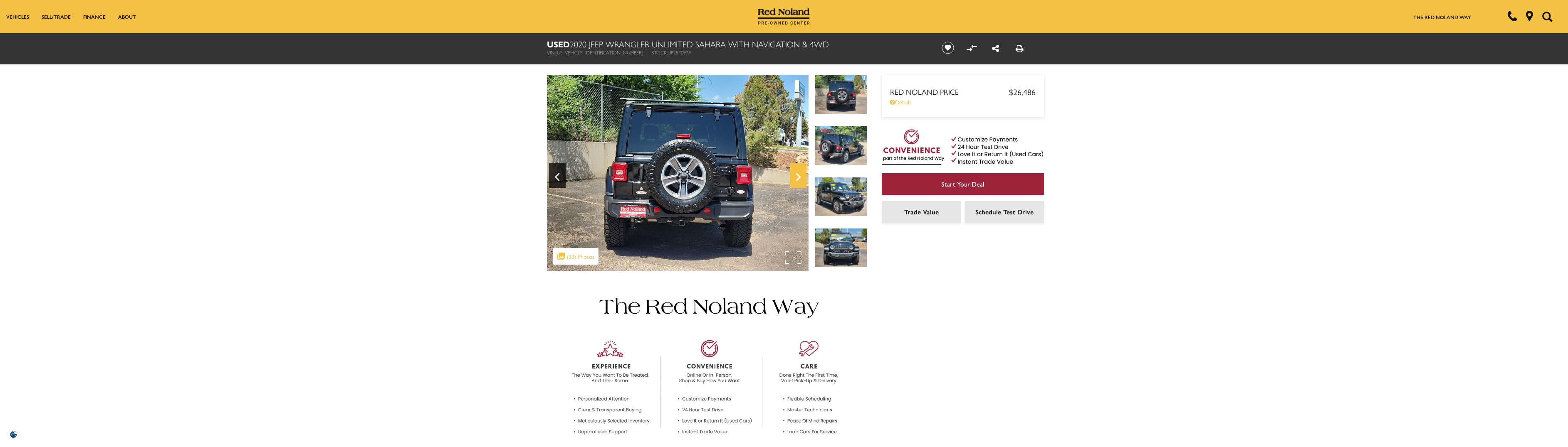
click at [795, 175] on icon "Next" at bounding box center [798, 177] width 16 height 20
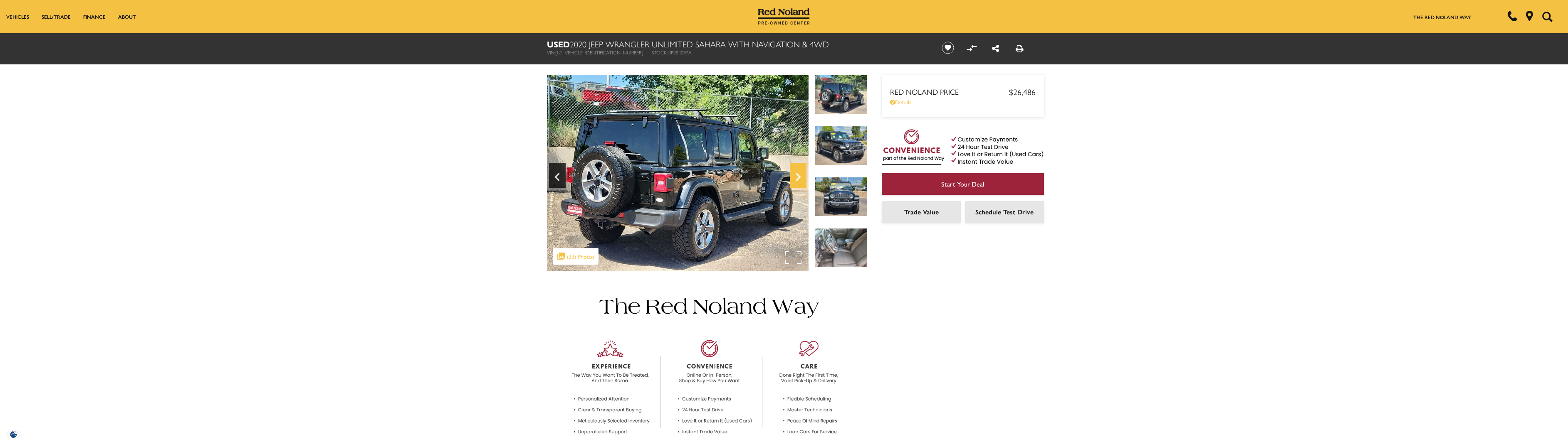
click at [795, 175] on icon "Next" at bounding box center [798, 177] width 16 height 20
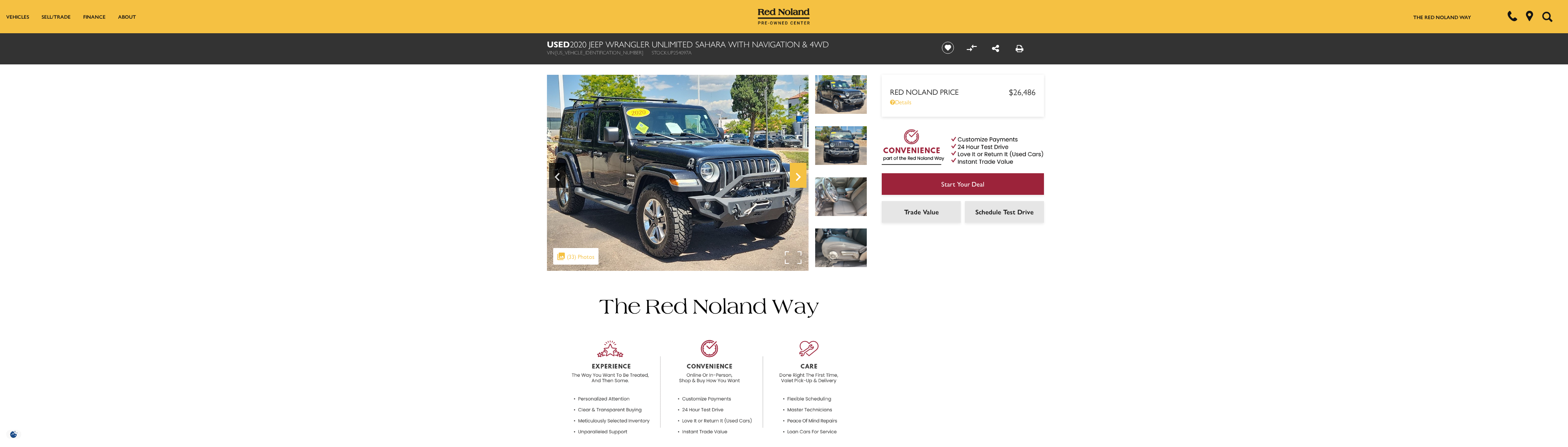
click at [795, 175] on icon "Next" at bounding box center [798, 177] width 16 height 20
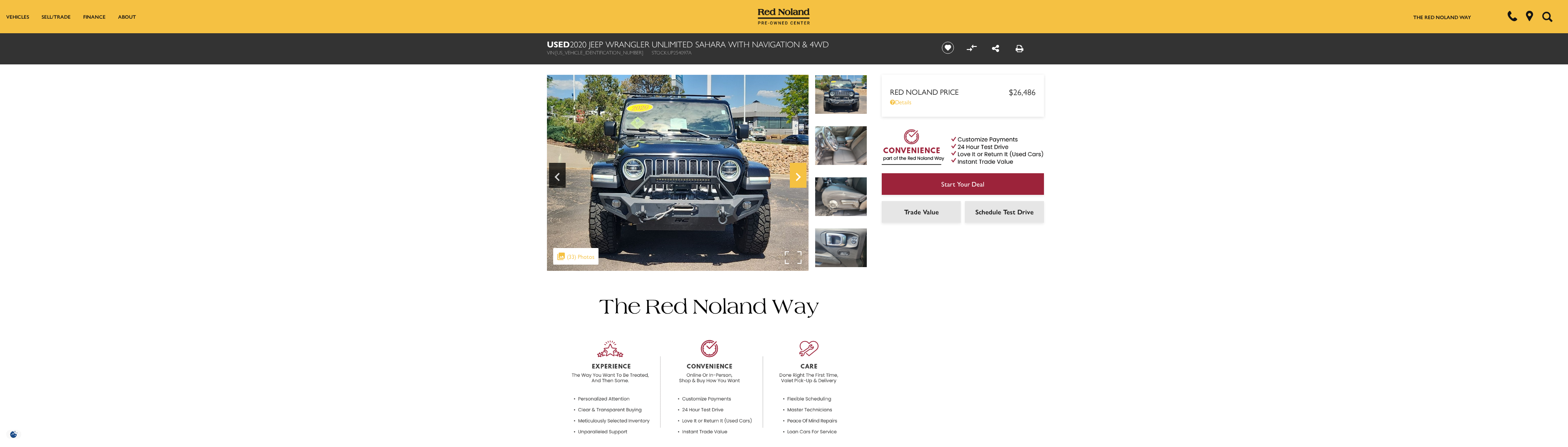
click at [795, 175] on icon "Next" at bounding box center [798, 177] width 16 height 20
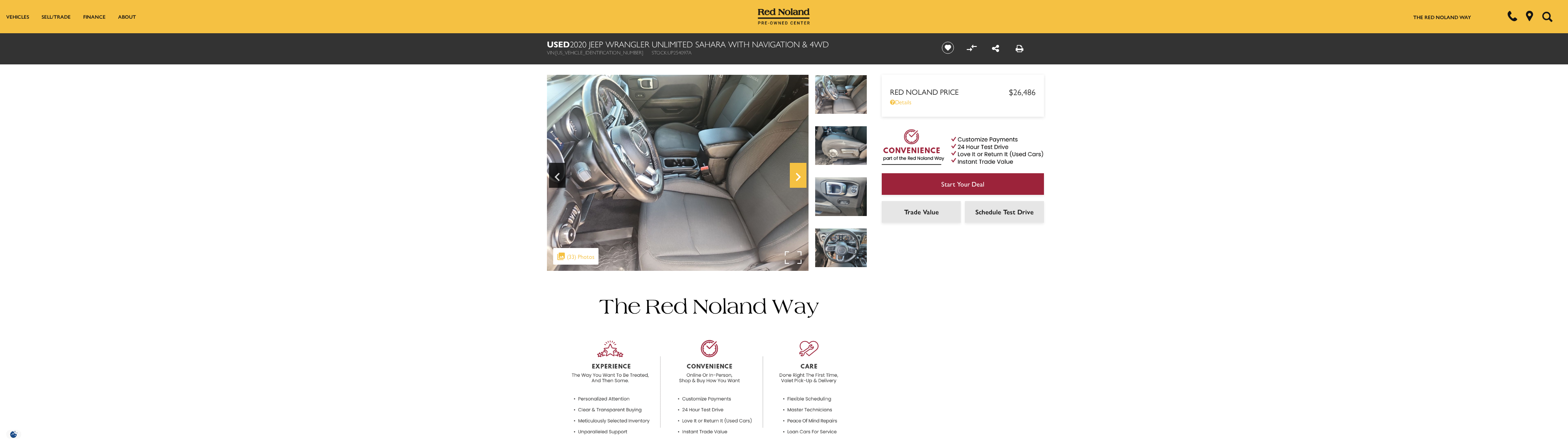
click at [795, 175] on icon "Next" at bounding box center [798, 177] width 16 height 20
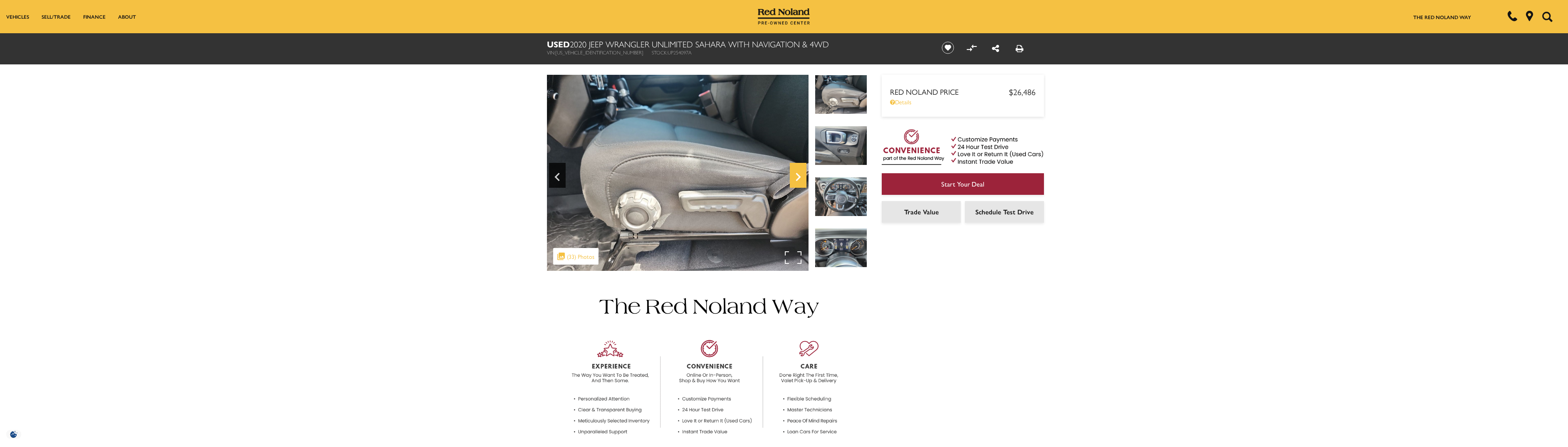
click at [795, 175] on icon "Next" at bounding box center [798, 177] width 16 height 20
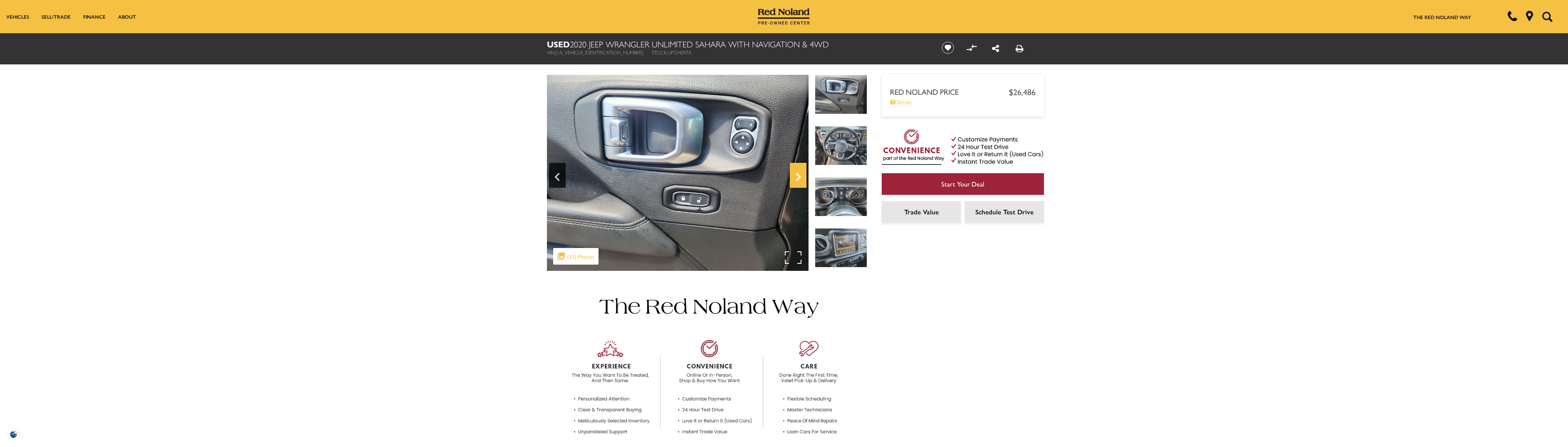
click at [796, 175] on icon "Next" at bounding box center [798, 177] width 16 height 20
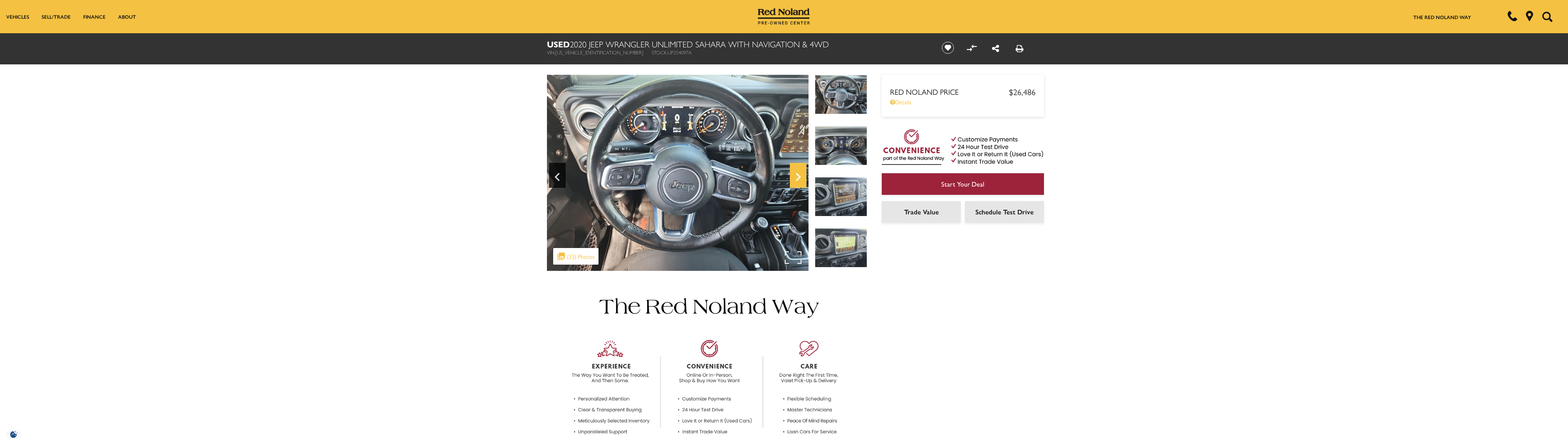
click at [796, 175] on icon "Next" at bounding box center [798, 177] width 16 height 20
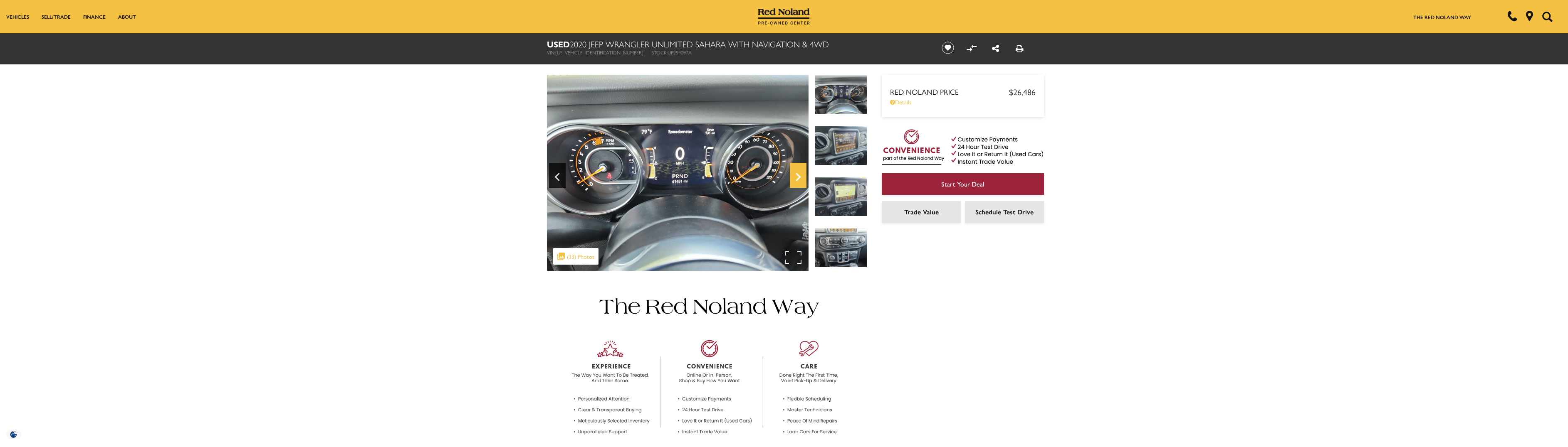
click at [796, 175] on icon "Next" at bounding box center [798, 177] width 16 height 20
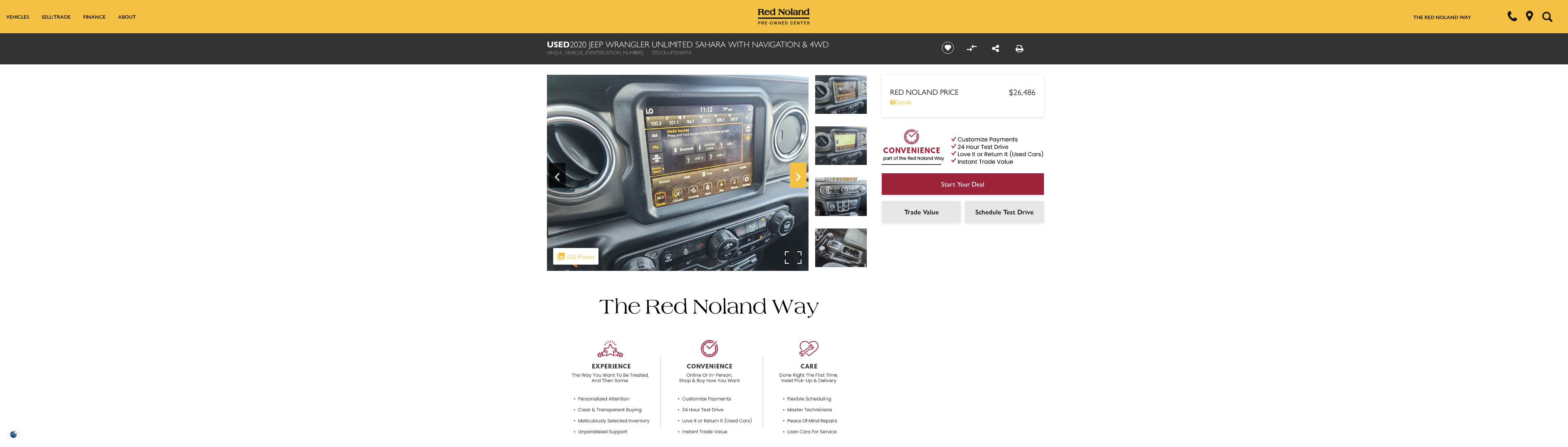
click at [796, 175] on icon "Next" at bounding box center [798, 177] width 16 height 20
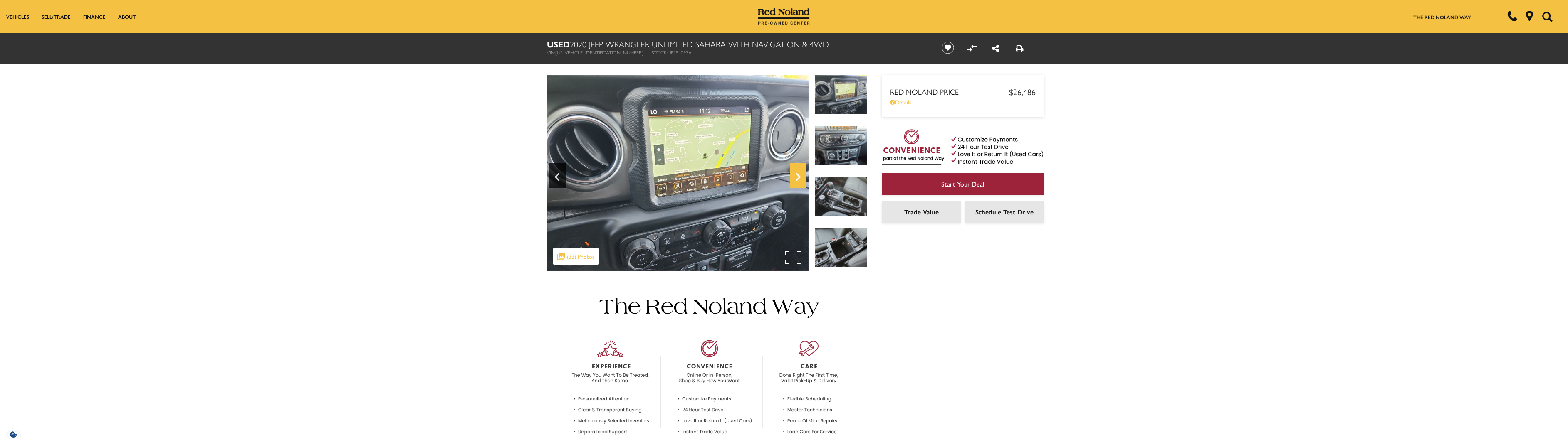
click at [796, 175] on icon "Next" at bounding box center [798, 177] width 16 height 20
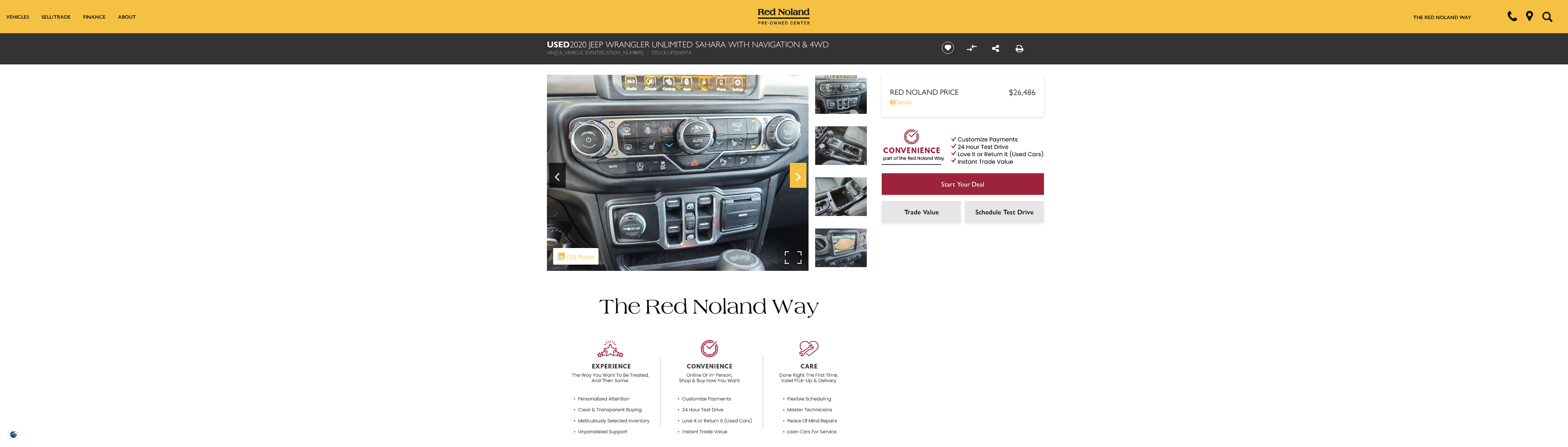
click at [796, 175] on icon "Next" at bounding box center [798, 177] width 16 height 20
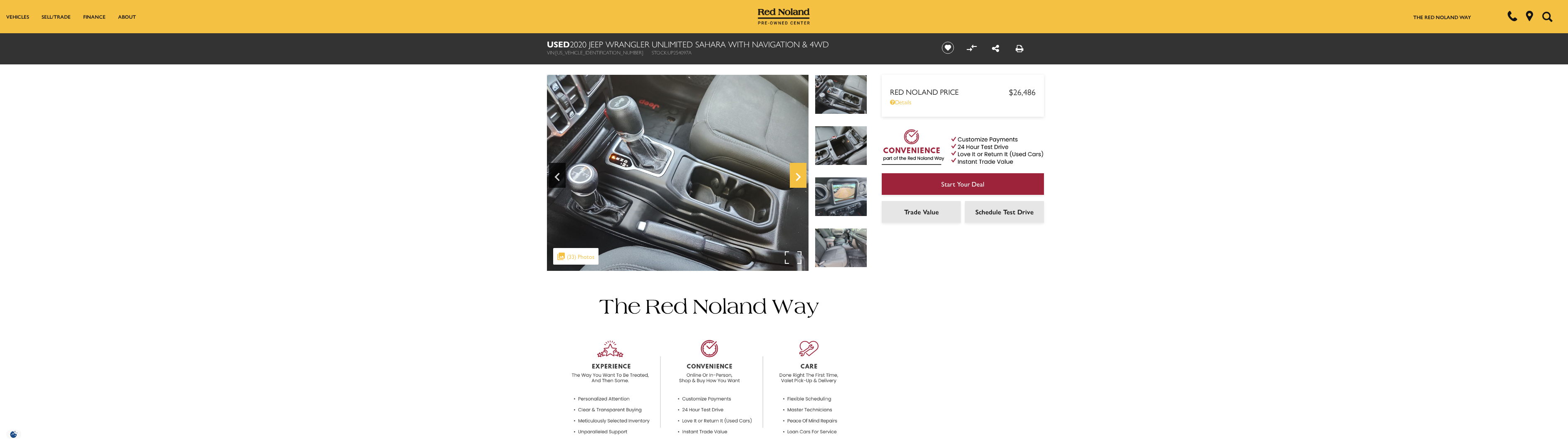
click at [796, 175] on icon "Next" at bounding box center [798, 177] width 16 height 20
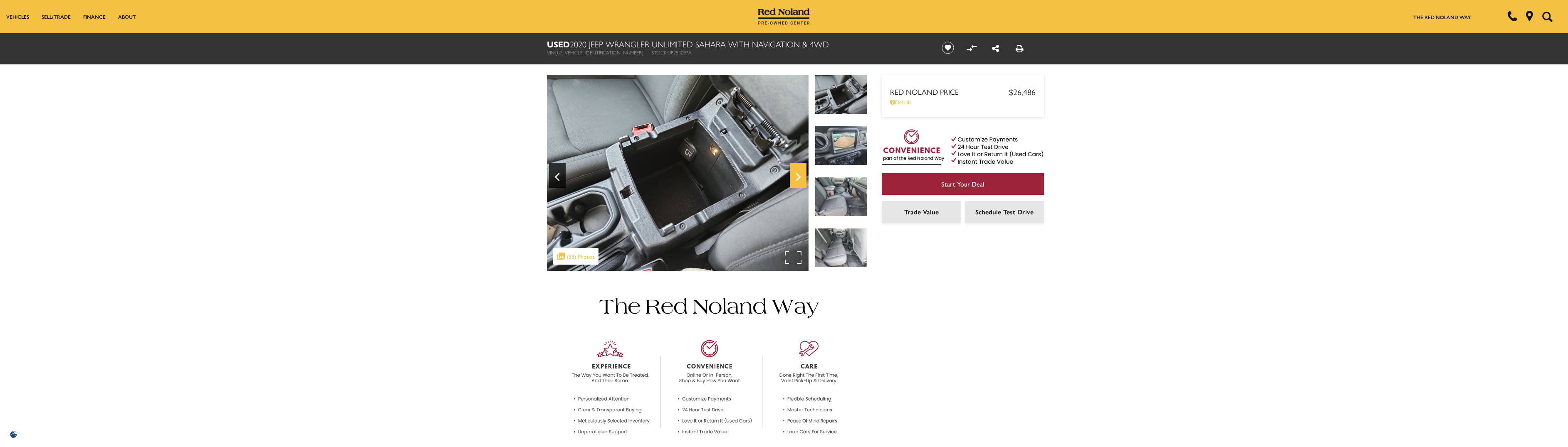
click at [796, 175] on icon "Next" at bounding box center [798, 177] width 16 height 20
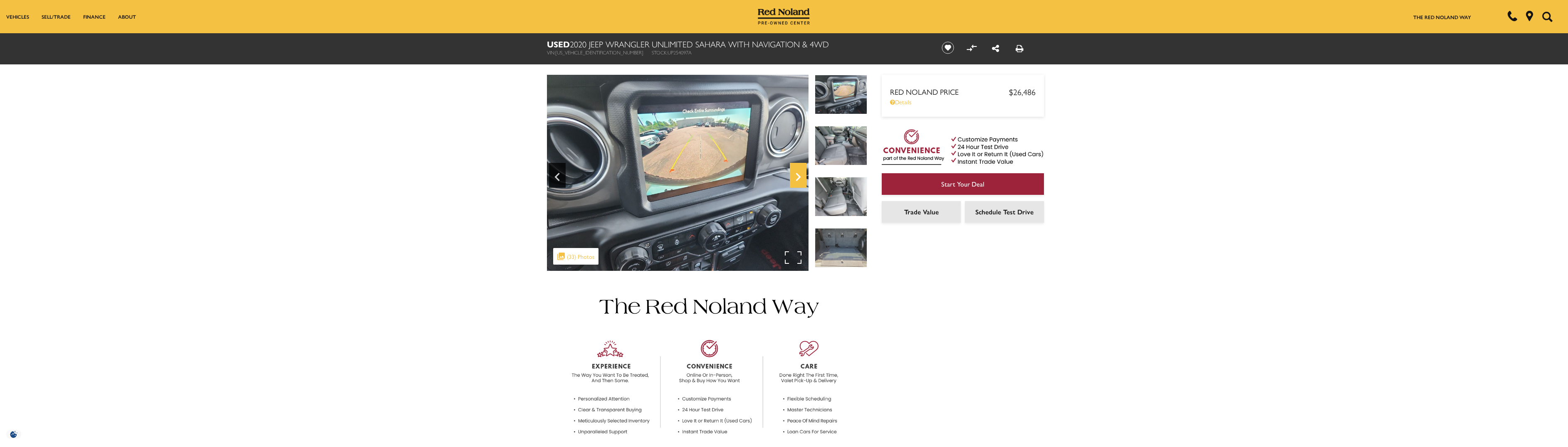
click at [796, 175] on icon "Next" at bounding box center [798, 177] width 16 height 20
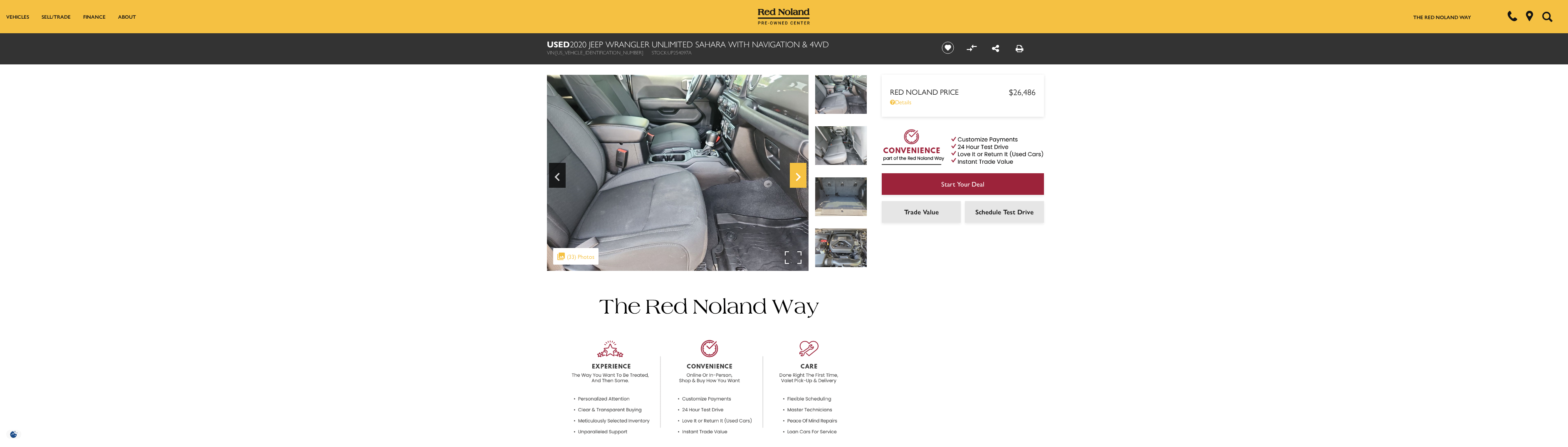
click at [796, 175] on icon "Next" at bounding box center [798, 177] width 16 height 20
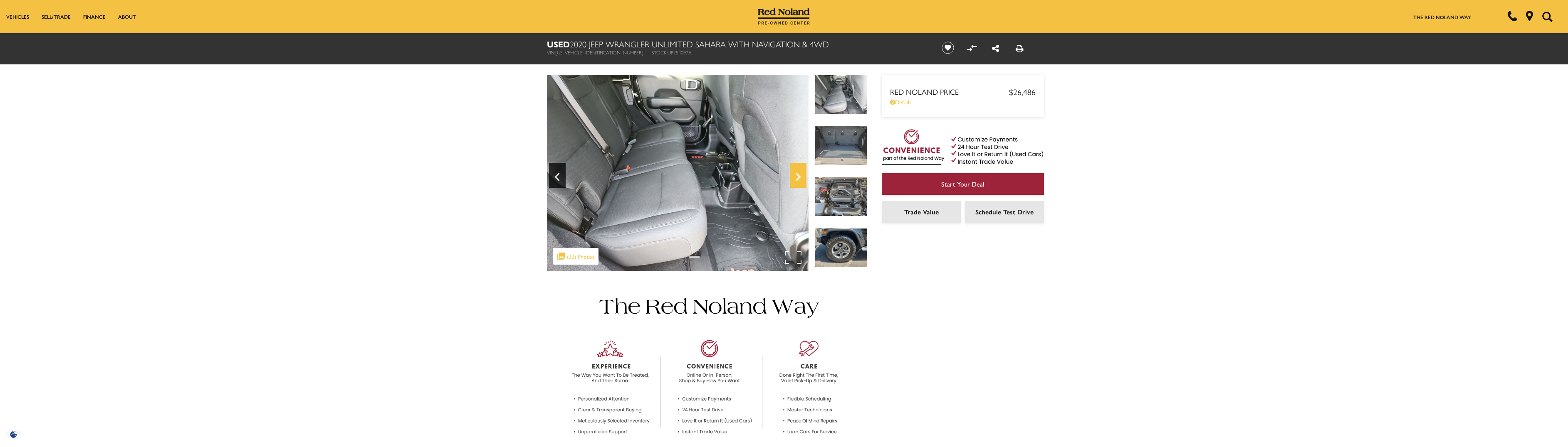
click at [796, 175] on icon "Next" at bounding box center [798, 177] width 16 height 20
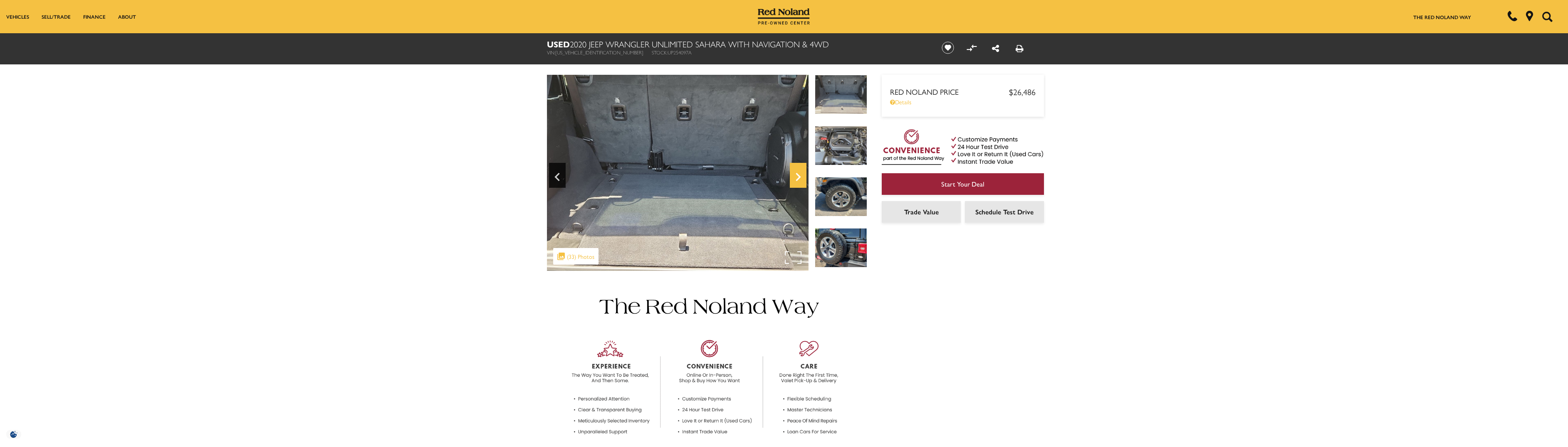
click at [796, 175] on icon "Next" at bounding box center [798, 177] width 16 height 20
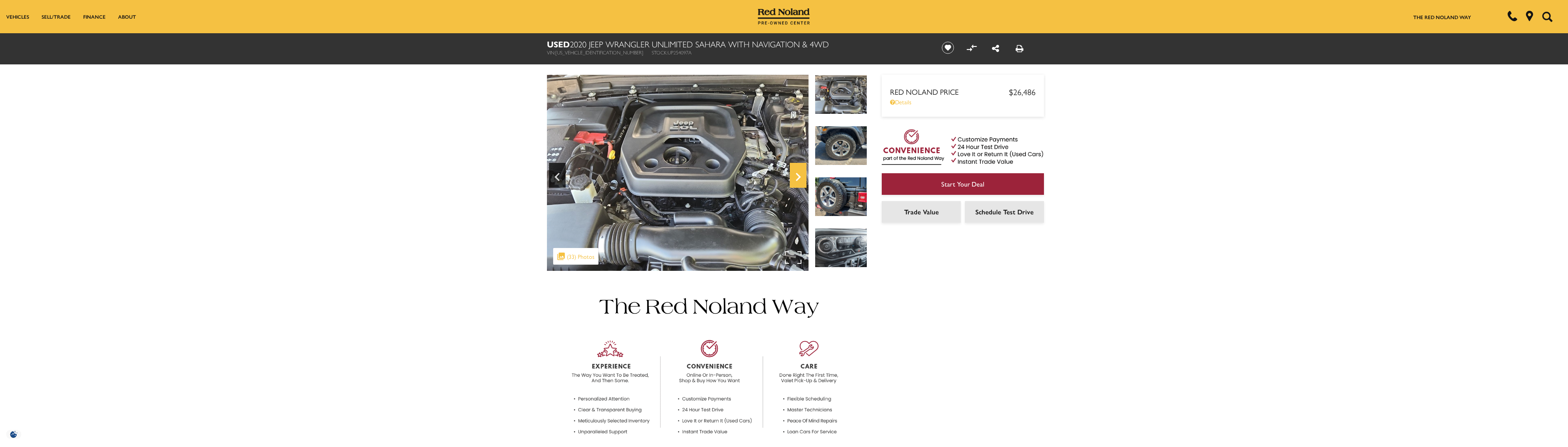
click at [796, 175] on icon "Next" at bounding box center [798, 177] width 16 height 20
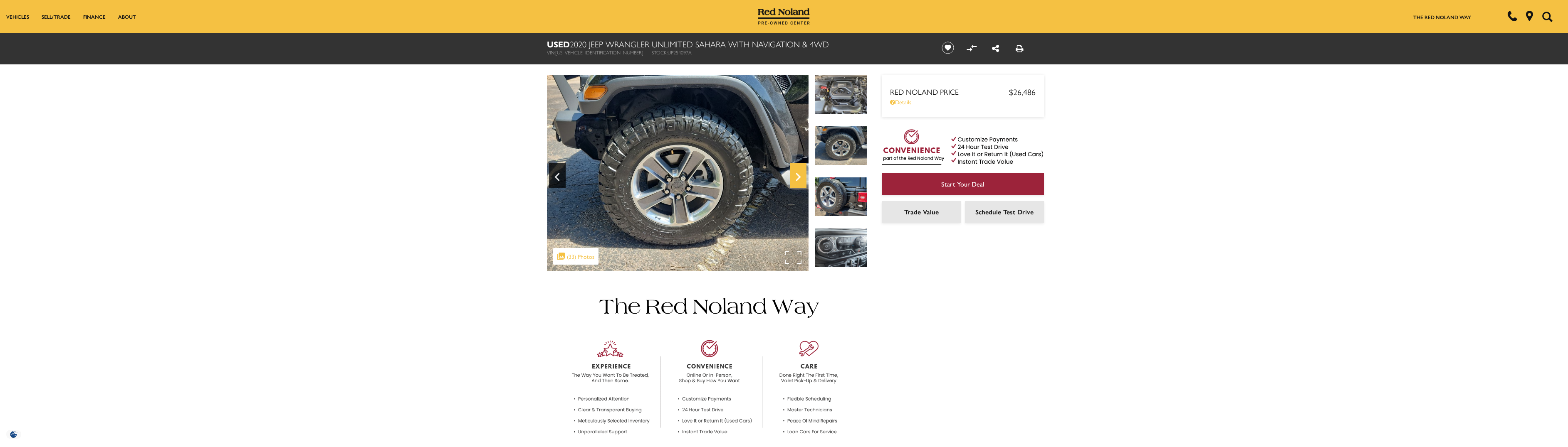
click at [796, 175] on icon "Next" at bounding box center [798, 177] width 16 height 20
